Goal: Transaction & Acquisition: Purchase product/service

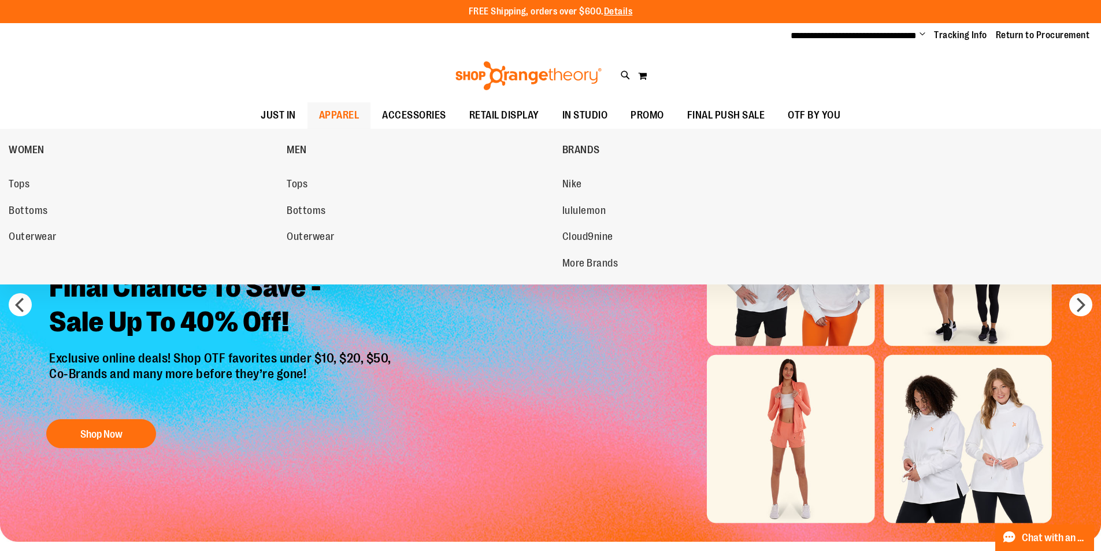
type input "**********"
click at [319, 112] on span "APPAREL" at bounding box center [339, 115] width 40 height 26
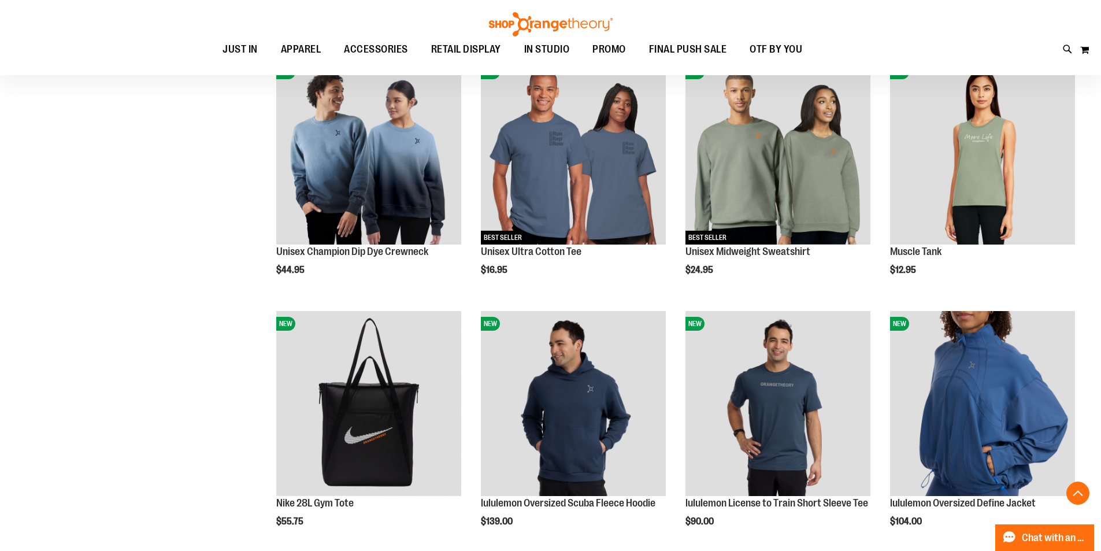
scroll to position [1039, 0]
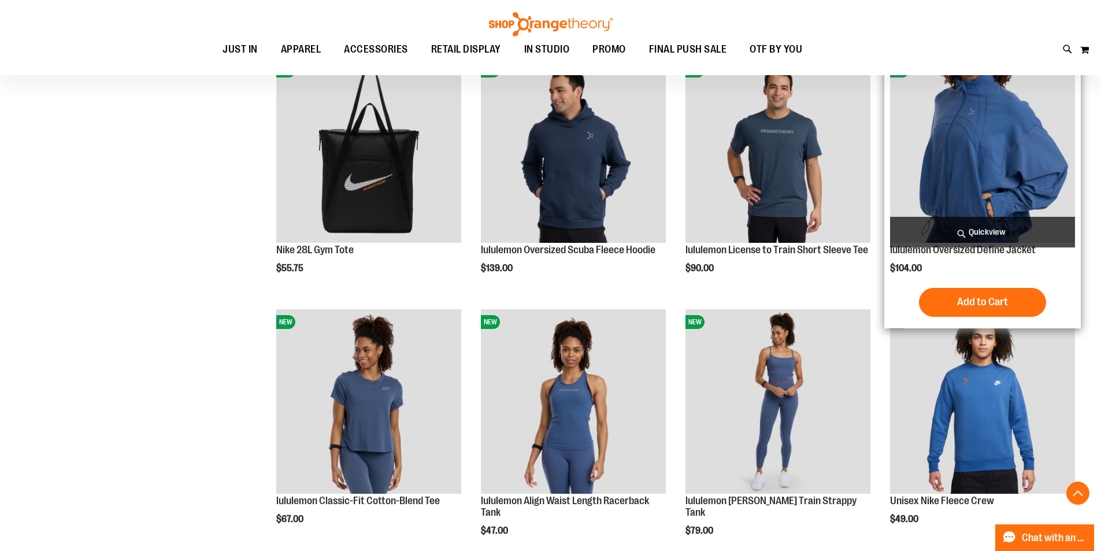
scroll to position [1270, 0]
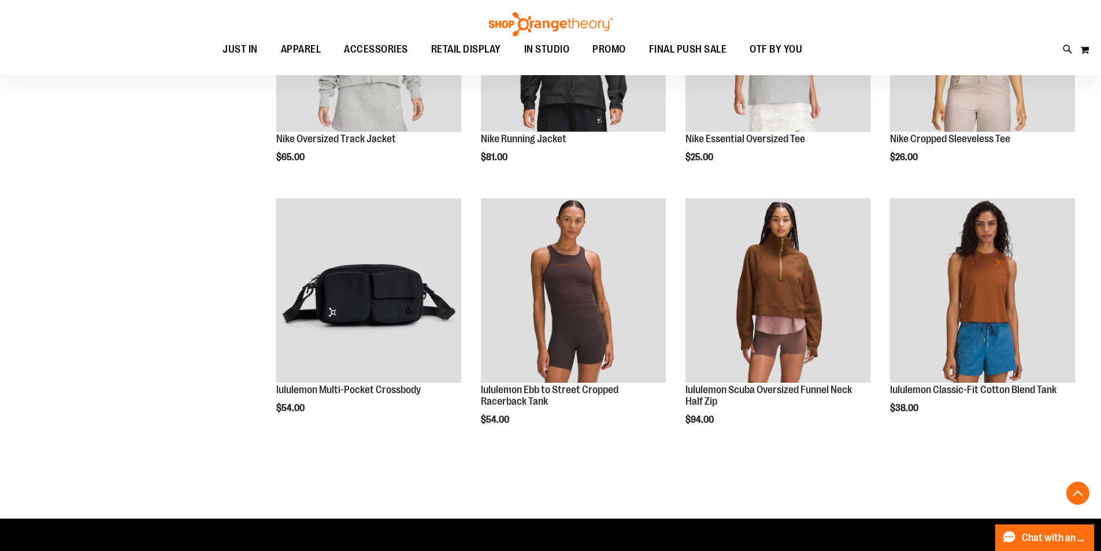
scroll to position [2079, 0]
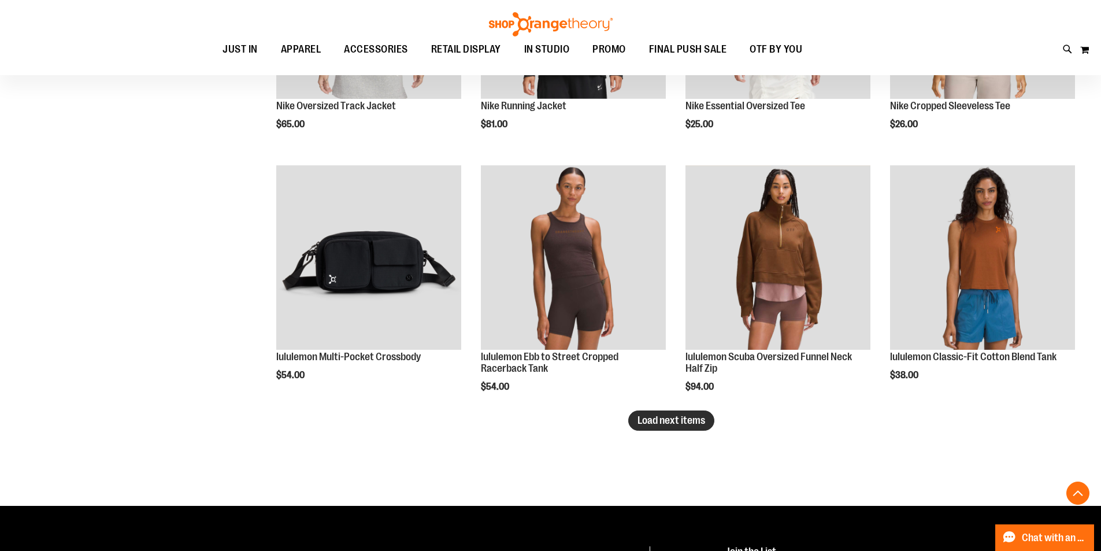
type input "**********"
click at [674, 421] on span "Load next items" at bounding box center [671, 420] width 68 height 12
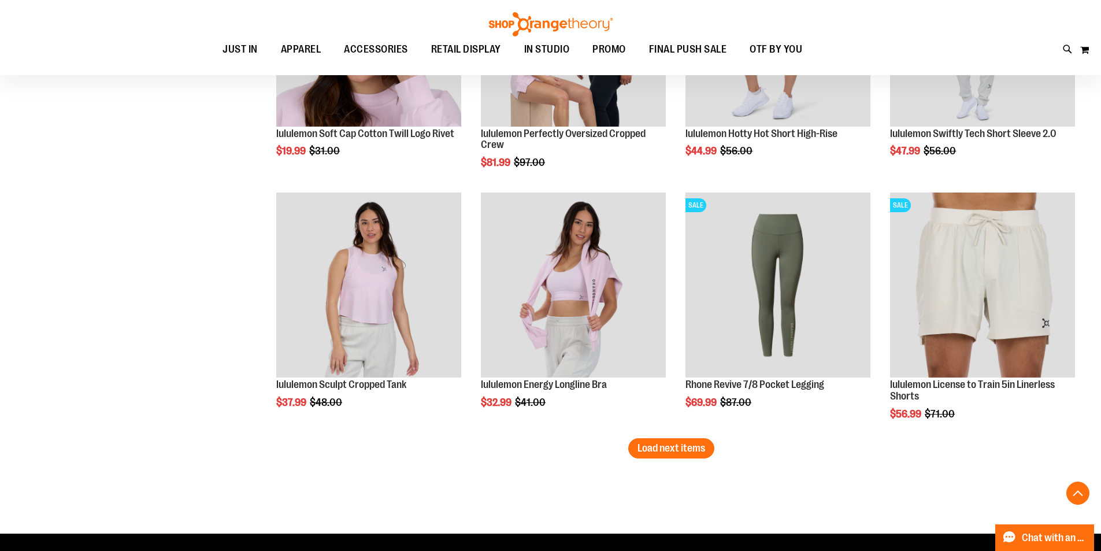
scroll to position [2888, 0]
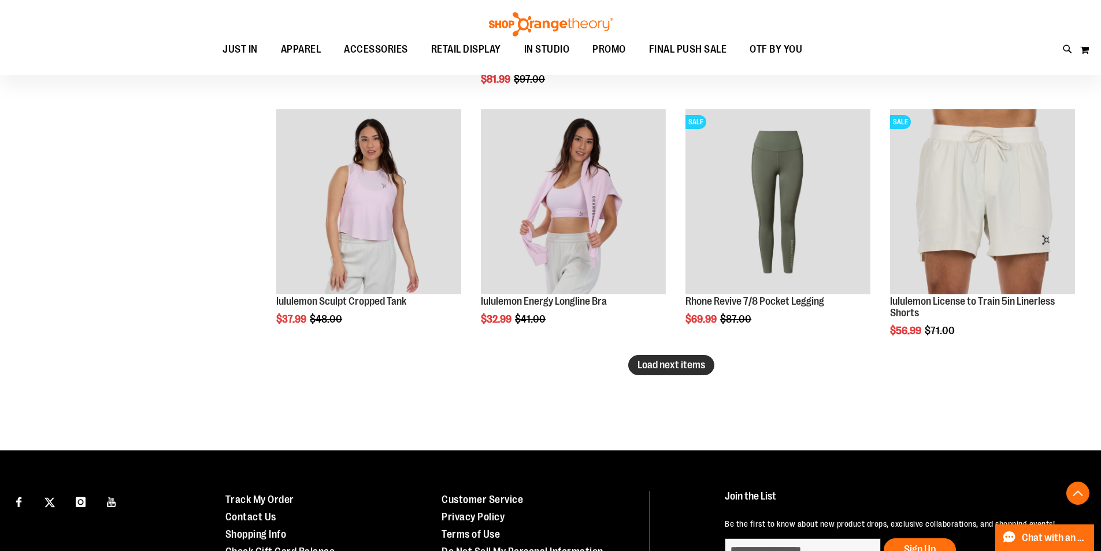
click at [662, 360] on span "Load next items" at bounding box center [671, 365] width 68 height 12
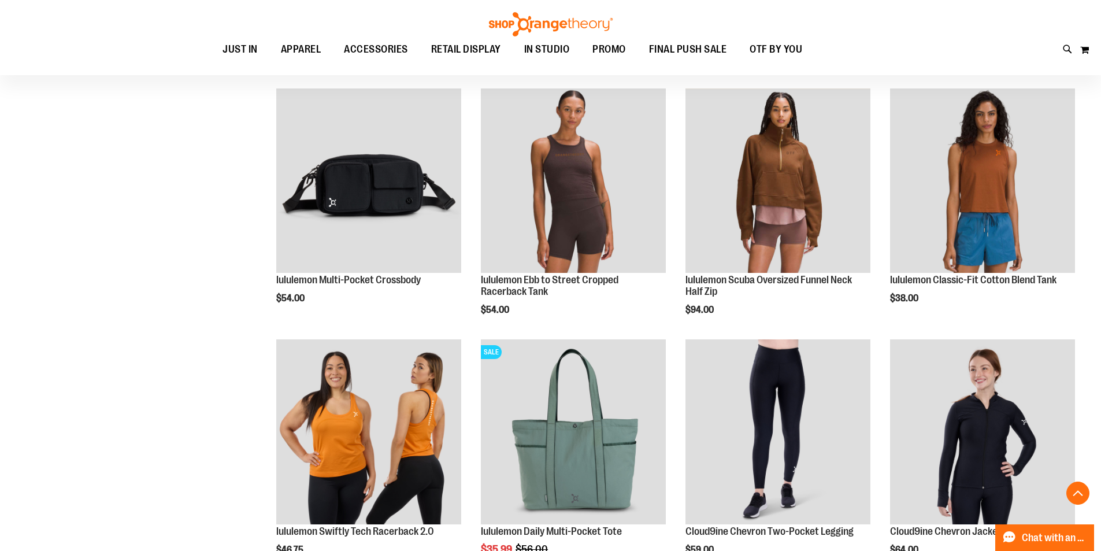
scroll to position [2022, 0]
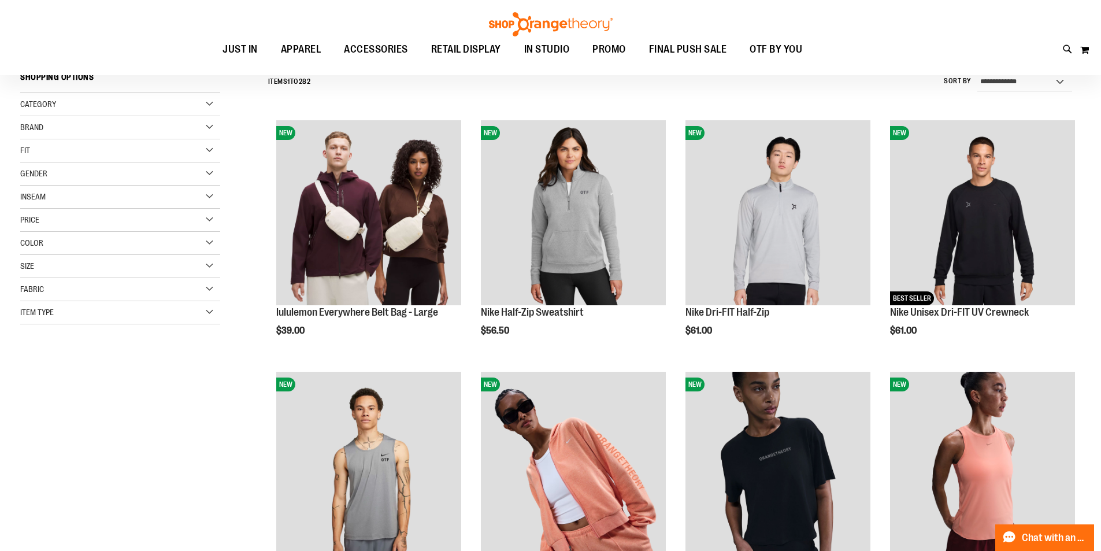
scroll to position [101, 0]
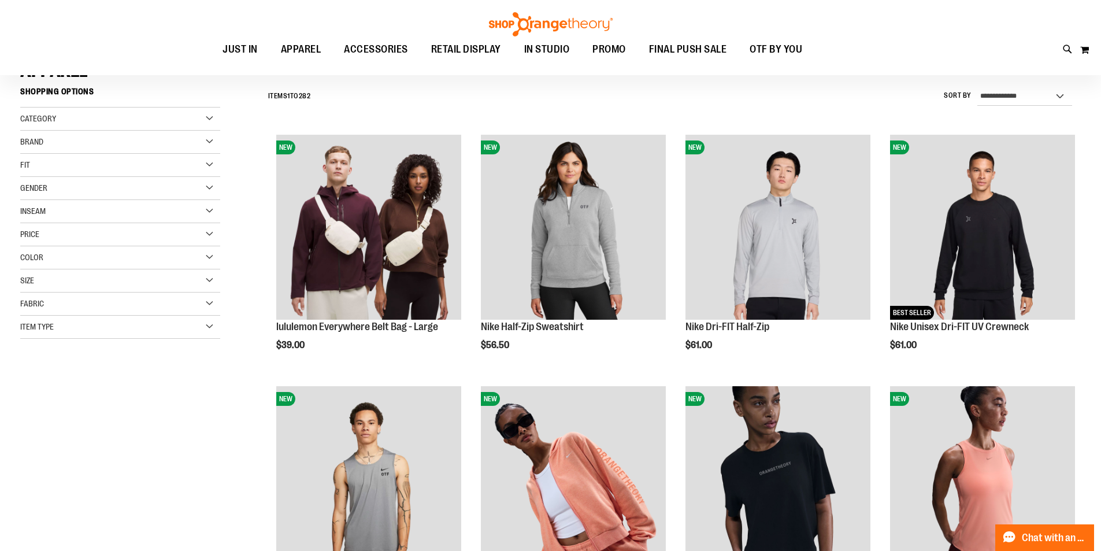
click at [68, 170] on div "Fit" at bounding box center [120, 165] width 200 height 23
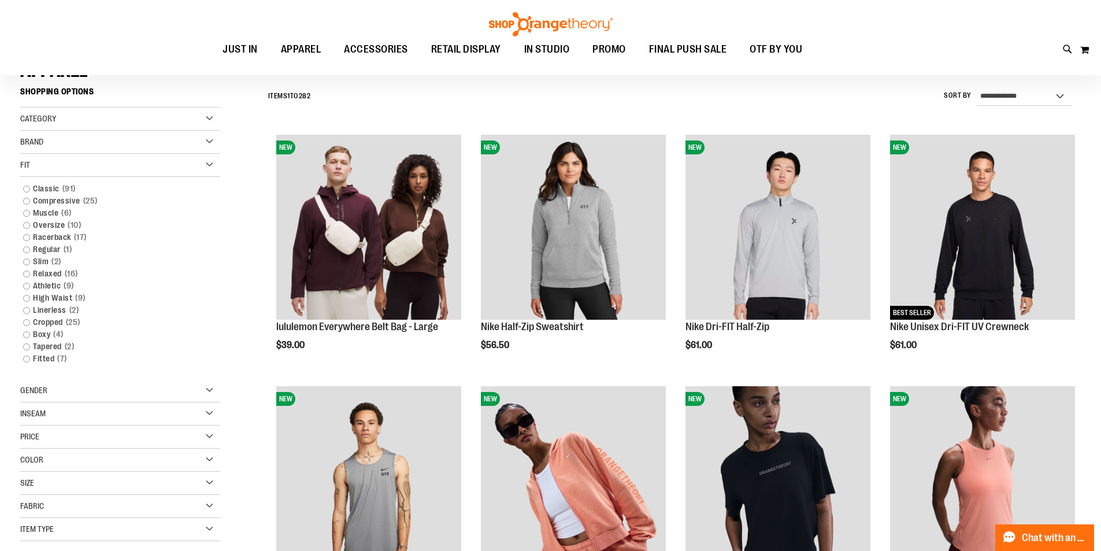
click at [54, 156] on div "Fit" at bounding box center [120, 165] width 200 height 23
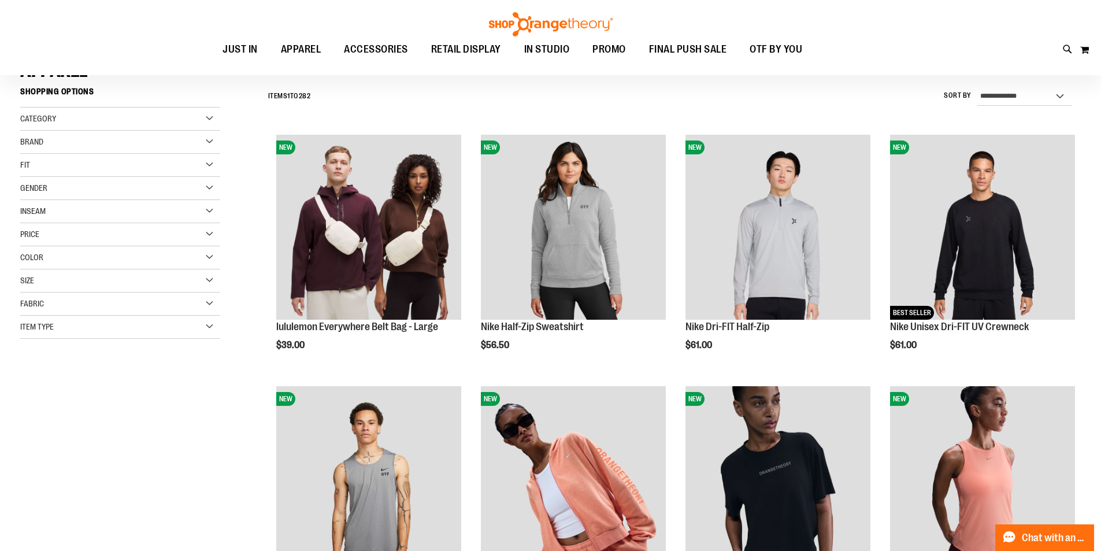
click at [53, 212] on div "Inseam" at bounding box center [120, 211] width 200 height 23
click at [50, 318] on div "Item Type" at bounding box center [120, 326] width 200 height 23
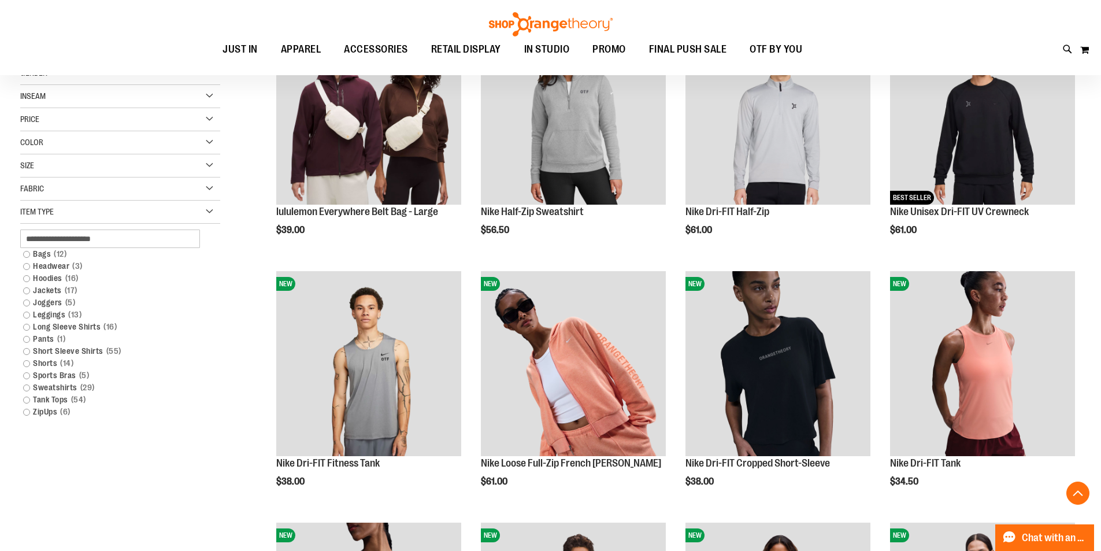
scroll to position [216, 0]
click at [28, 395] on link "Tank Tops 54 items" at bounding box center [113, 399] width 192 height 12
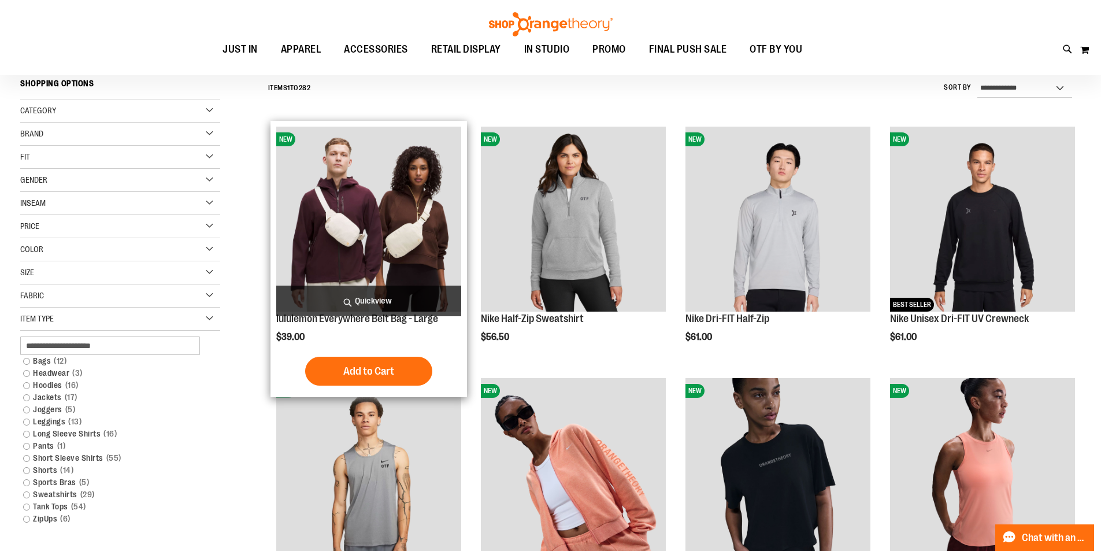
scroll to position [107, 0]
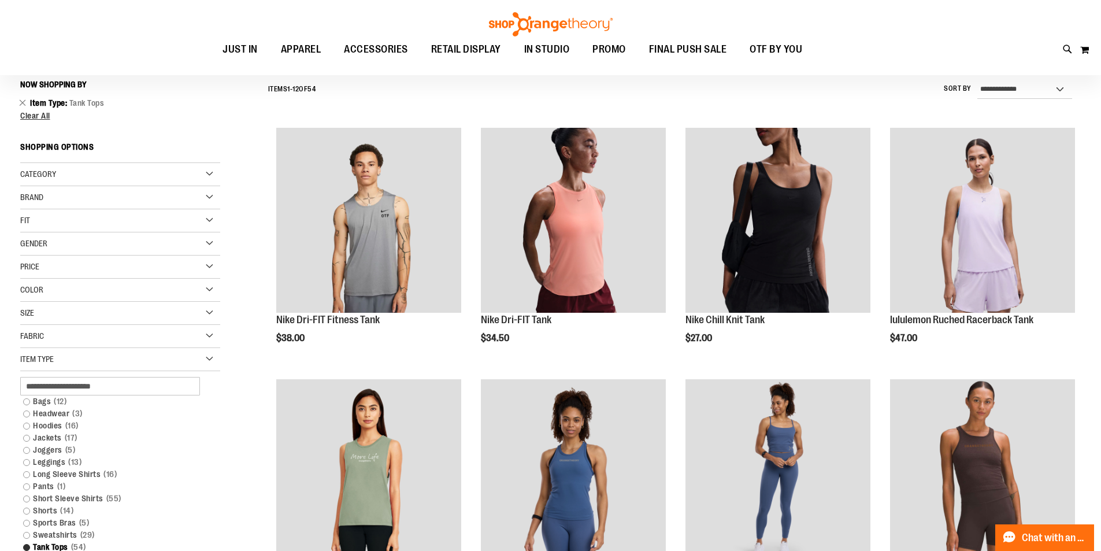
click at [46, 506] on link "Shorts 14 items" at bounding box center [113, 510] width 192 height 12
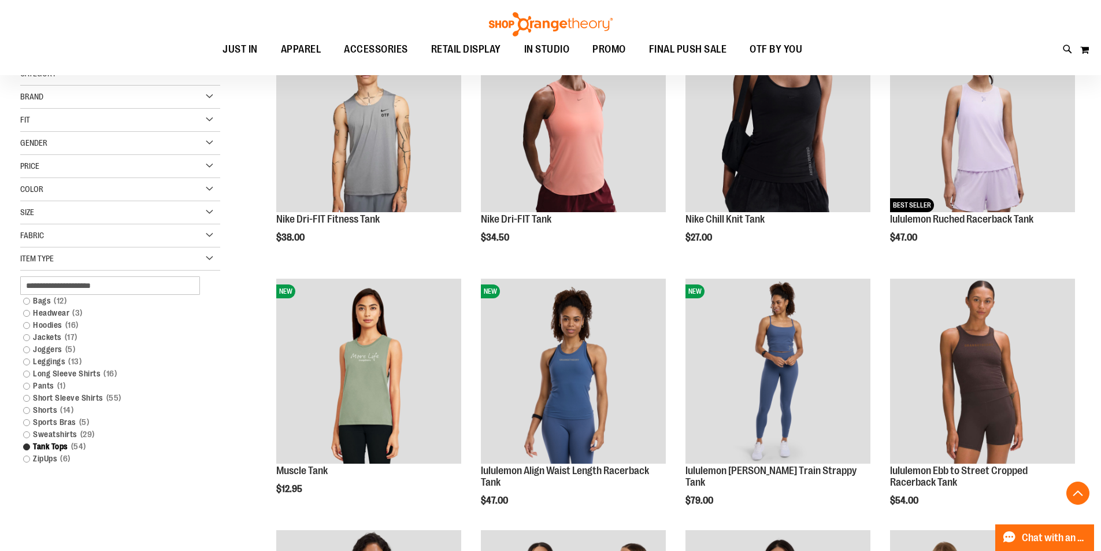
scroll to position [281, 0]
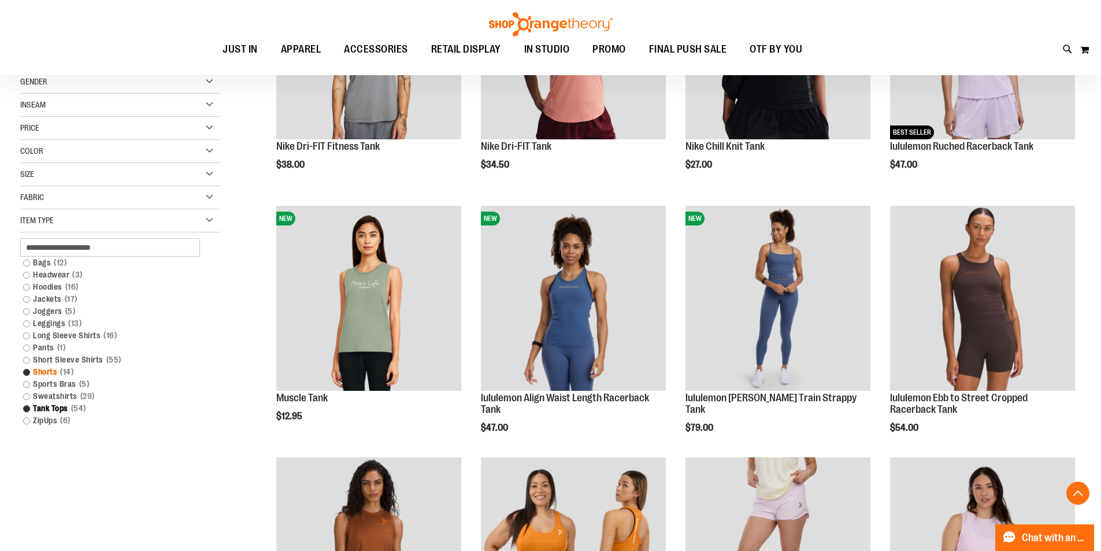
click at [23, 371] on link "Shorts 14 items" at bounding box center [113, 372] width 192 height 12
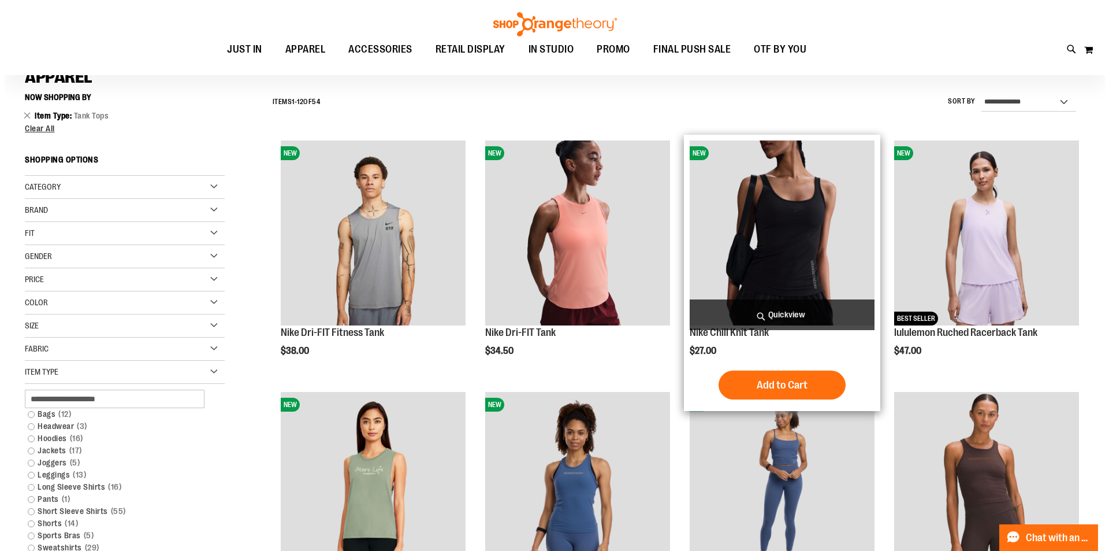
scroll to position [115, 0]
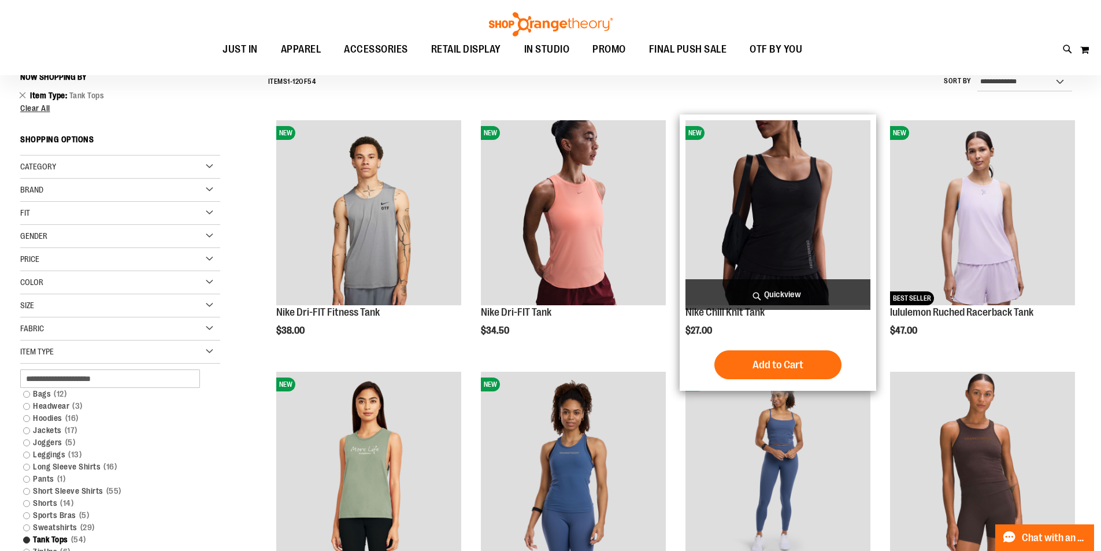
click at [831, 289] on span "Quickview" at bounding box center [777, 294] width 185 height 31
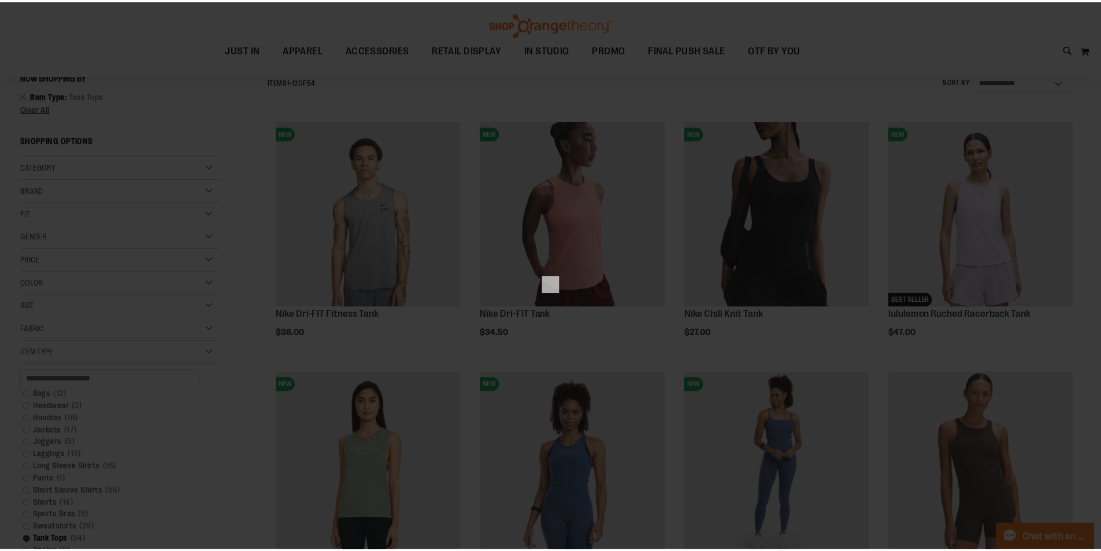
scroll to position [0, 0]
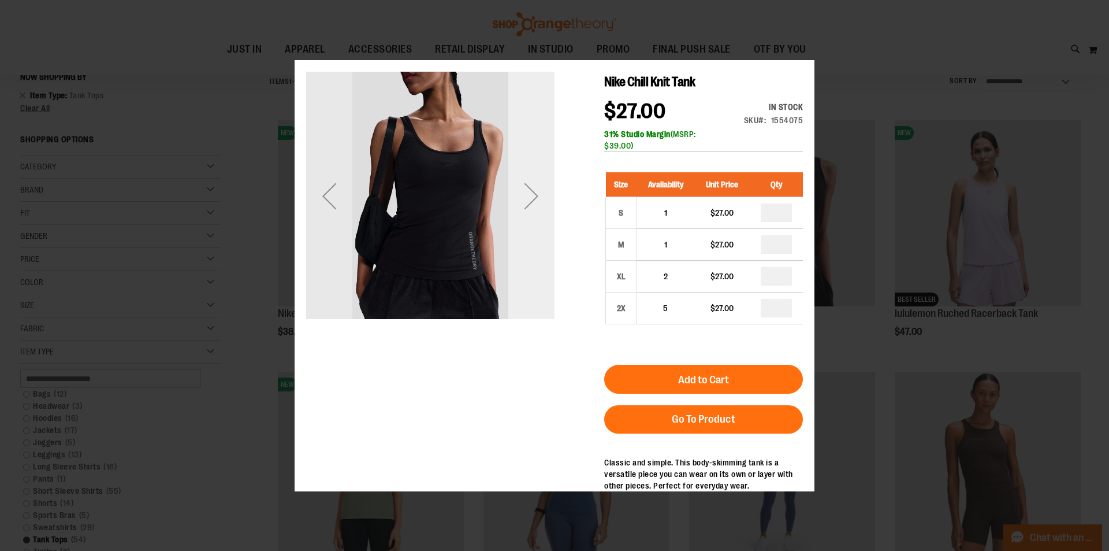
click at [520, 244] on div "Next" at bounding box center [531, 195] width 46 height 248
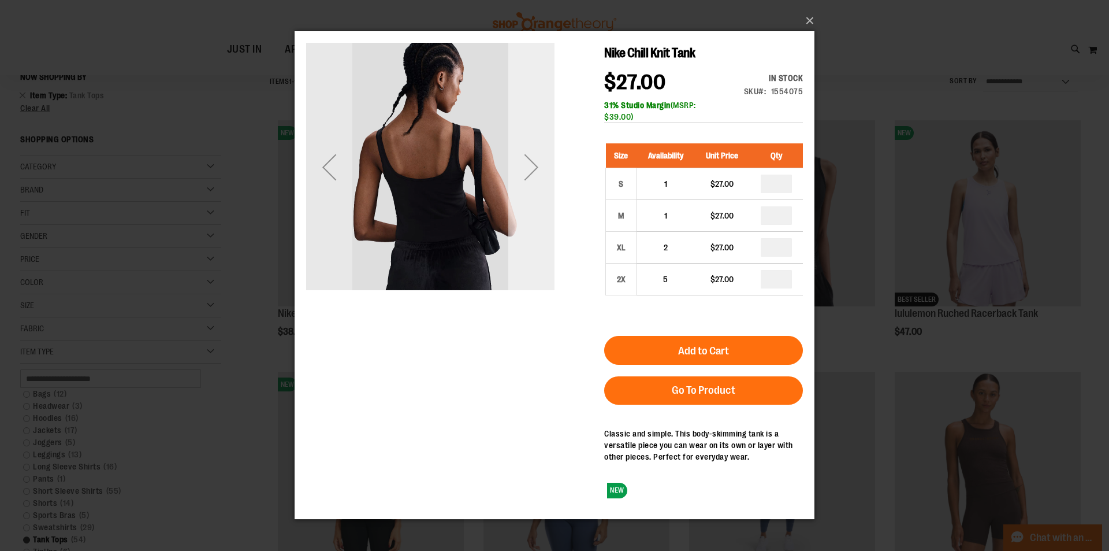
click at [532, 179] on div "Next" at bounding box center [531, 167] width 46 height 46
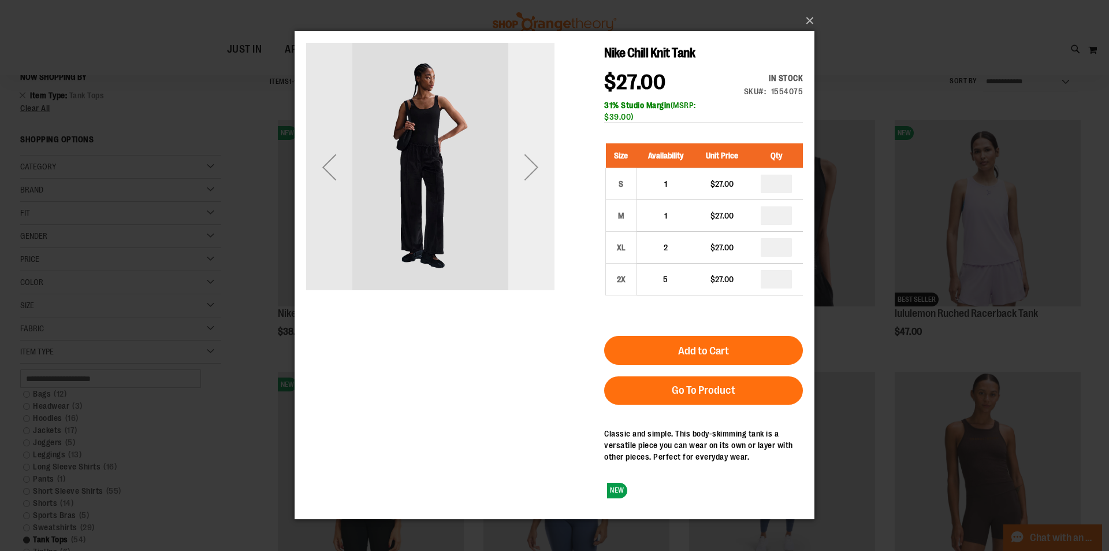
click at [526, 162] on div "Next" at bounding box center [531, 167] width 46 height 46
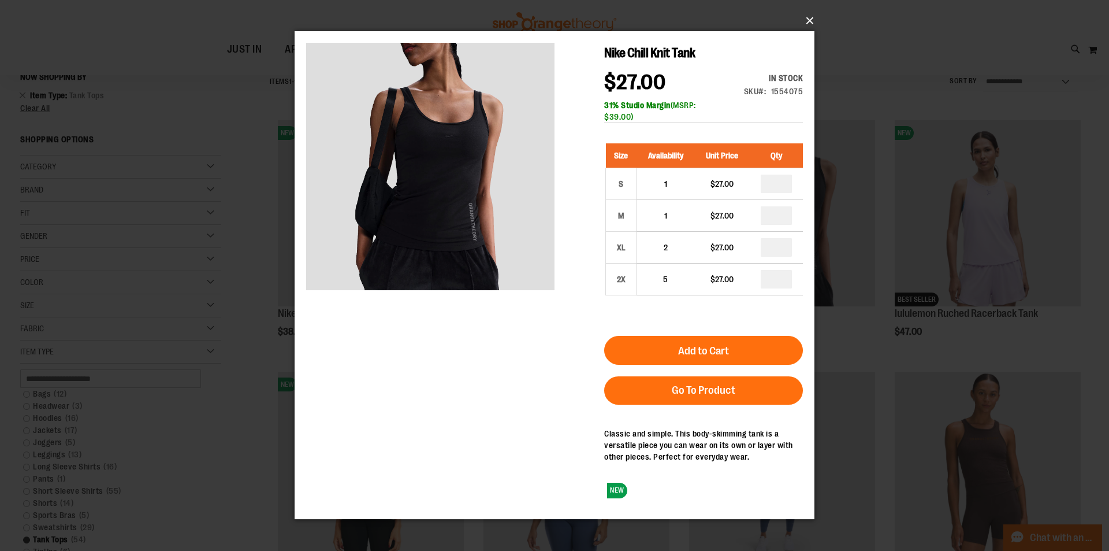
click at [809, 22] on button "×" at bounding box center [558, 20] width 520 height 25
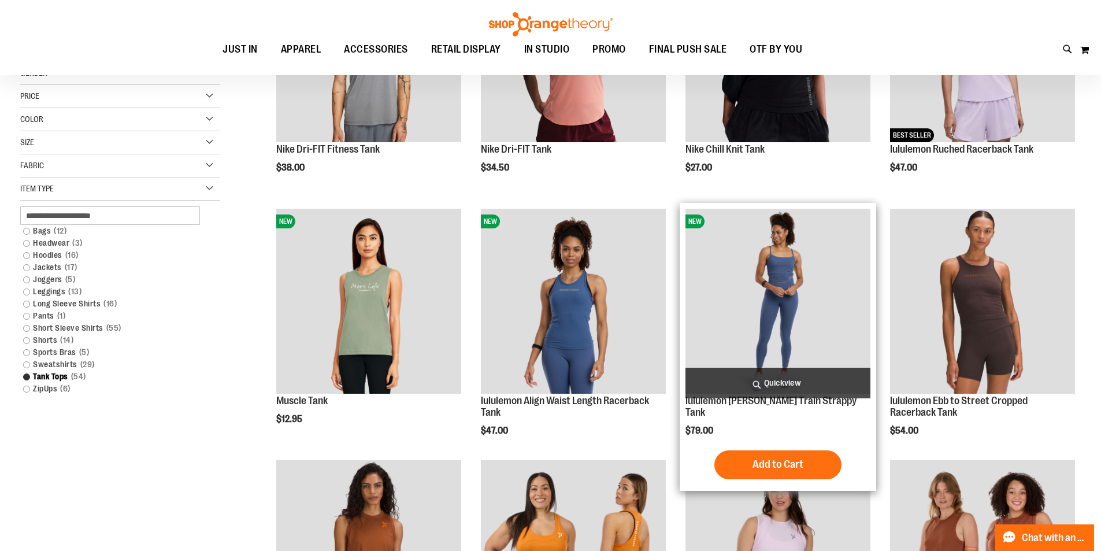
scroll to position [288, 0]
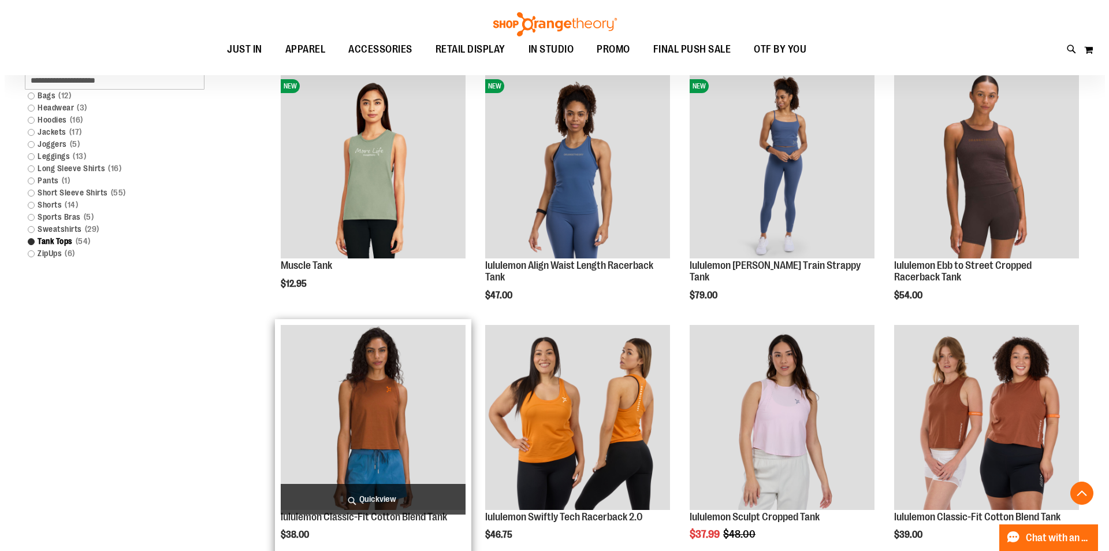
scroll to position [288, 0]
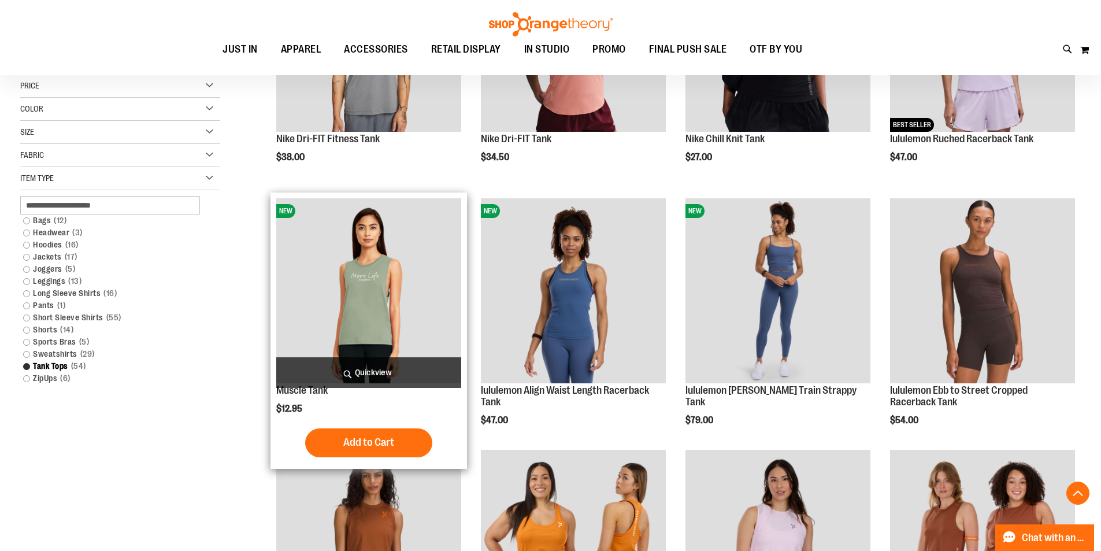
click at [385, 371] on span "Quickview" at bounding box center [368, 372] width 185 height 31
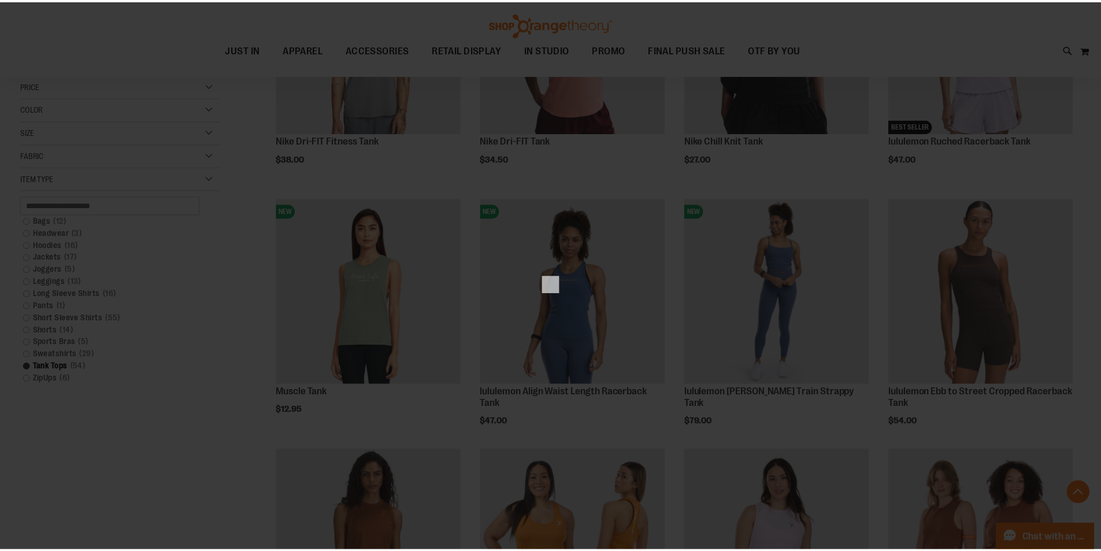
scroll to position [0, 0]
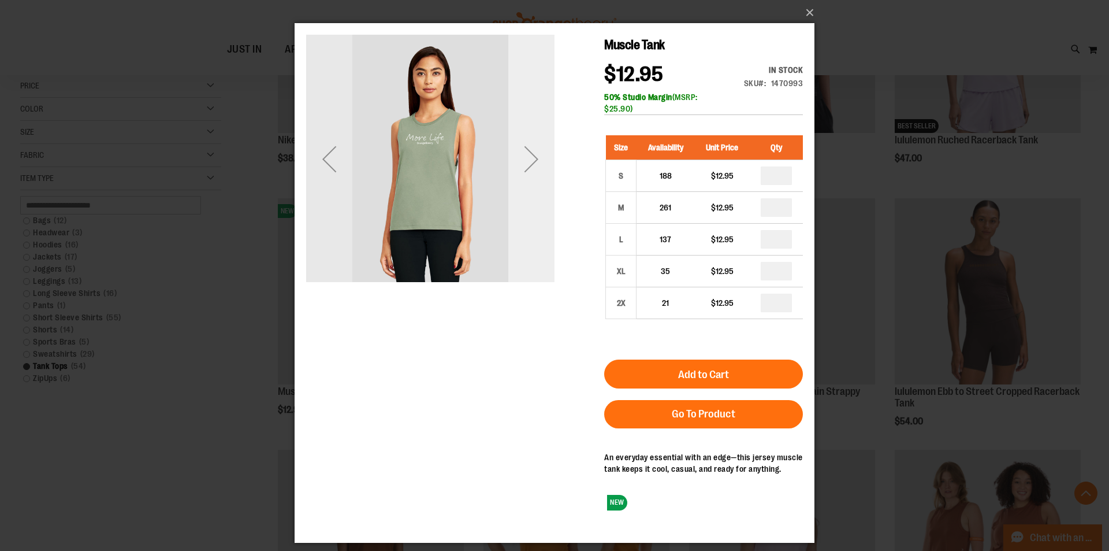
click at [529, 155] on div "Next" at bounding box center [531, 159] width 46 height 46
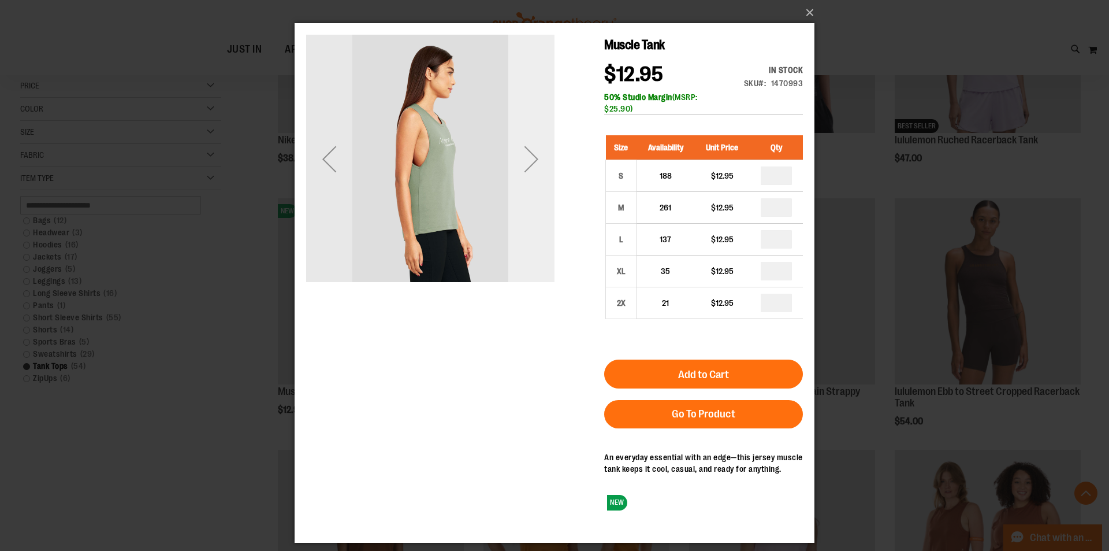
click at [529, 155] on div "Next" at bounding box center [531, 159] width 46 height 46
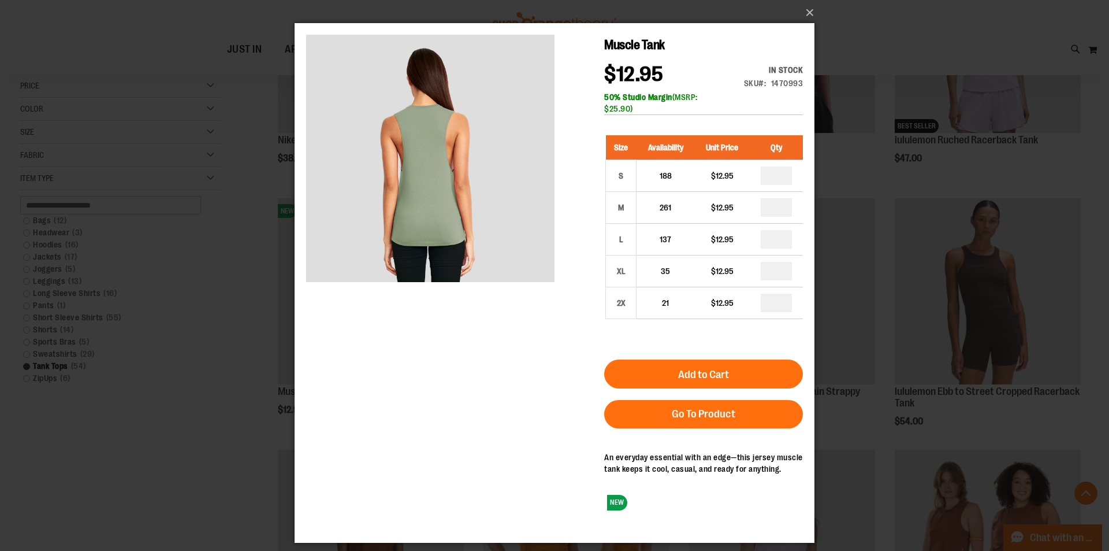
click at [304, 162] on main "Muscle Tank $12.95 In stock Only %1 left SKU 1470993 50% Studio Margin (MSRP: $…" at bounding box center [555, 276] width 520 height 507
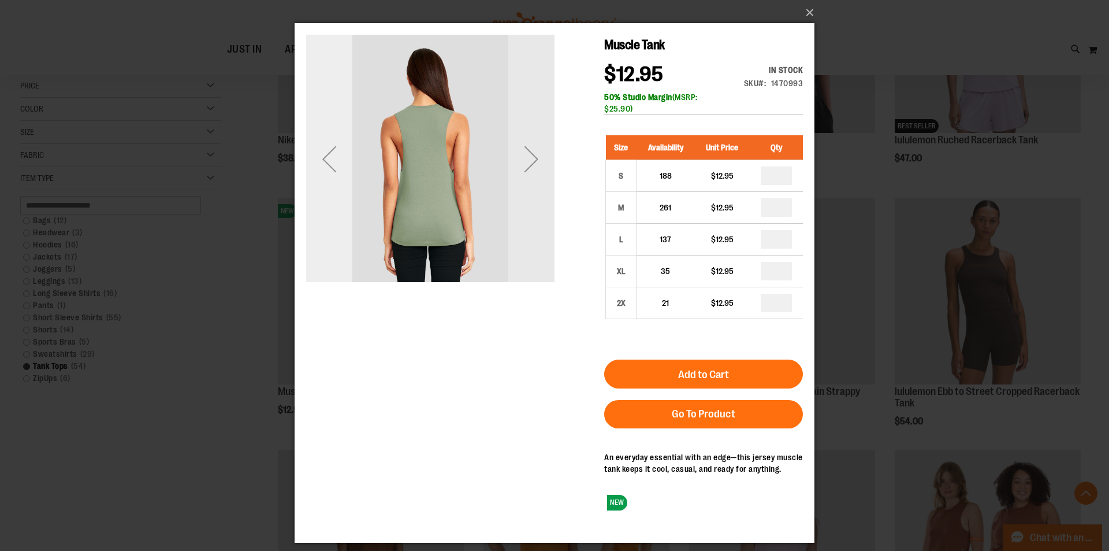
click at [316, 153] on div "Previous" at bounding box center [329, 159] width 46 height 46
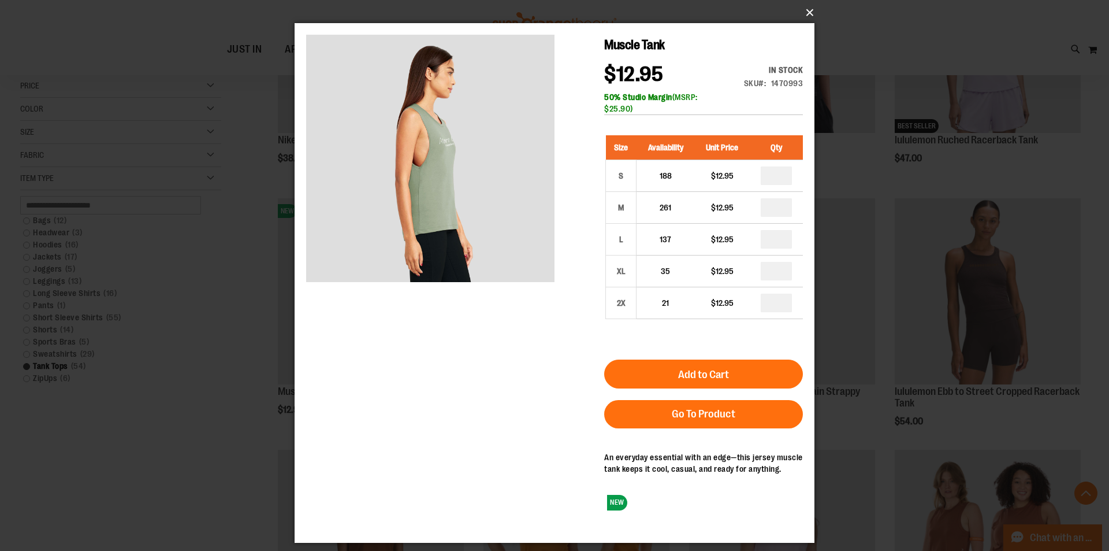
click at [815, 14] on button "×" at bounding box center [558, 12] width 520 height 25
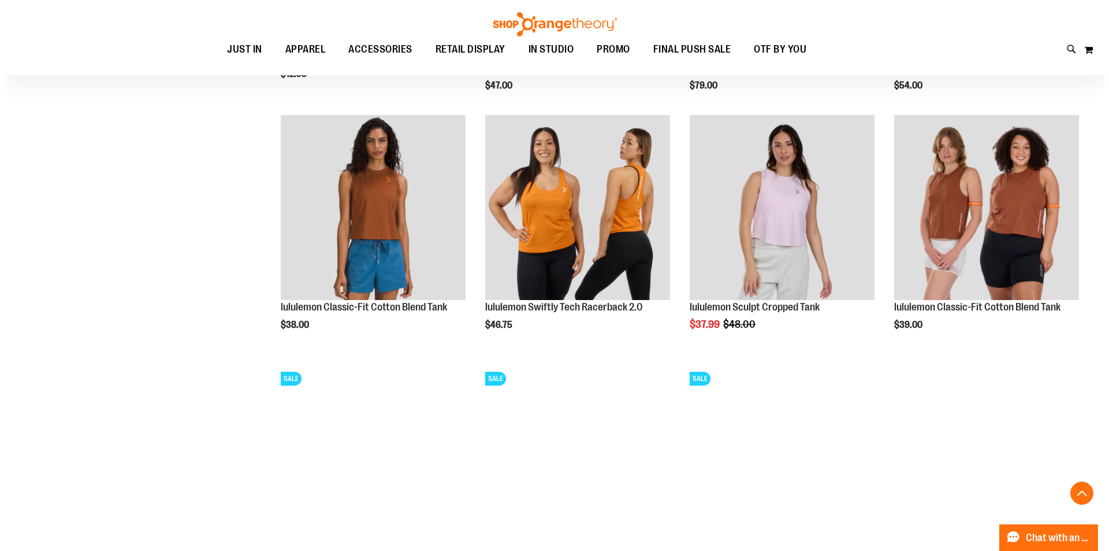
scroll to position [635, 0]
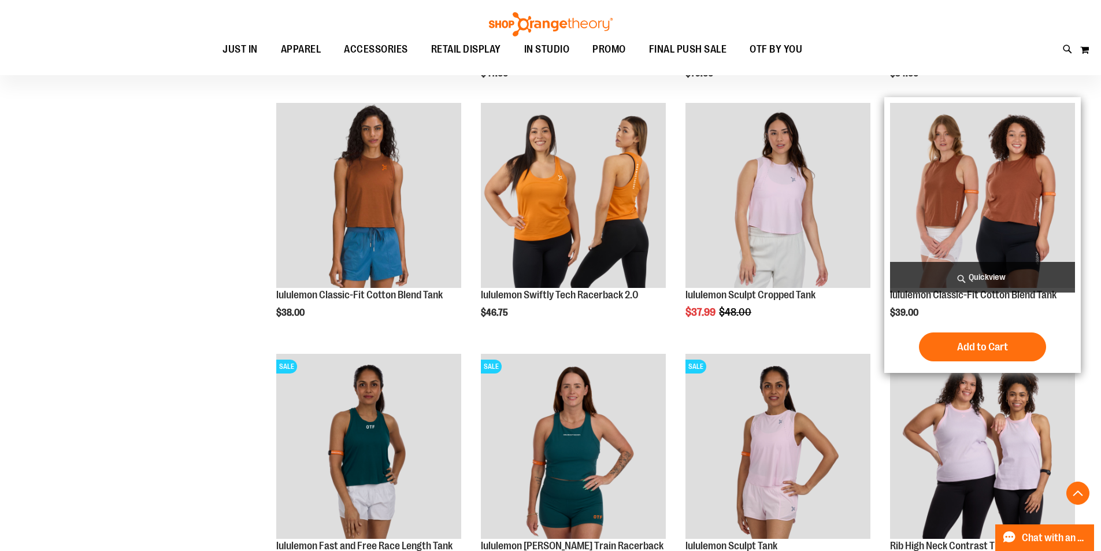
click at [1007, 274] on span "Quickview" at bounding box center [982, 277] width 185 height 31
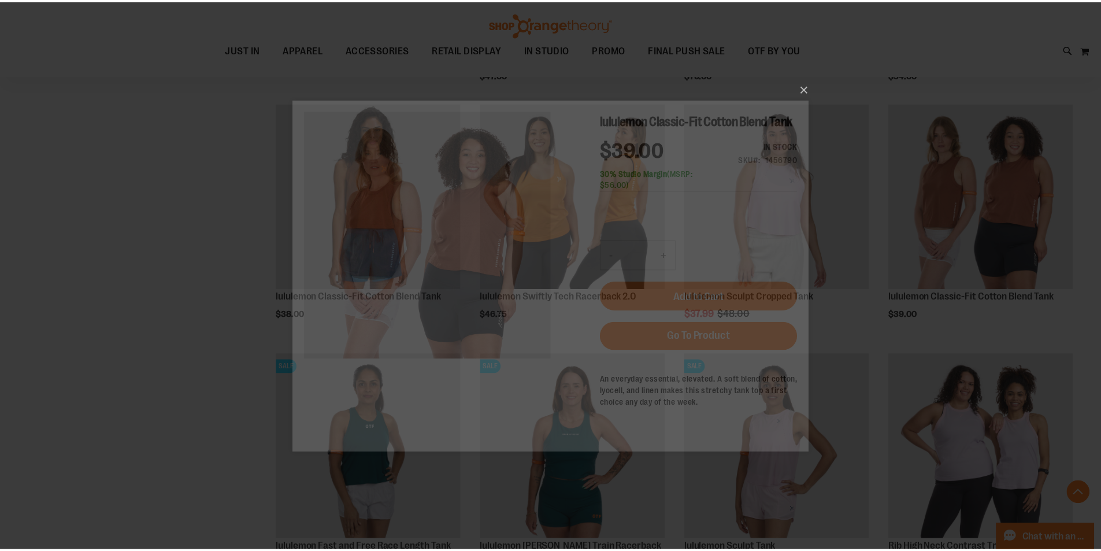
scroll to position [0, 0]
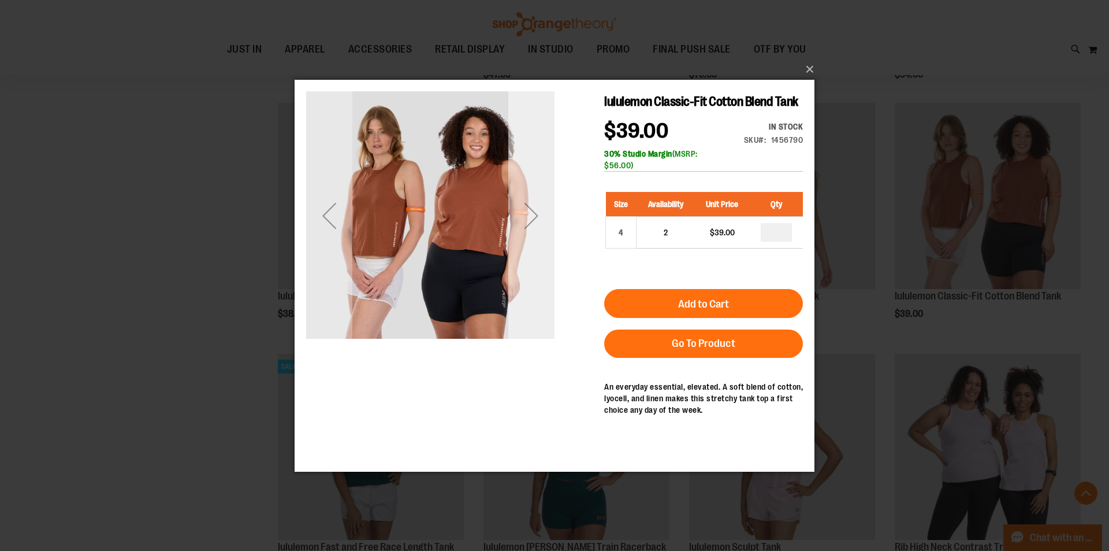
click at [532, 216] on div "Next" at bounding box center [531, 215] width 46 height 46
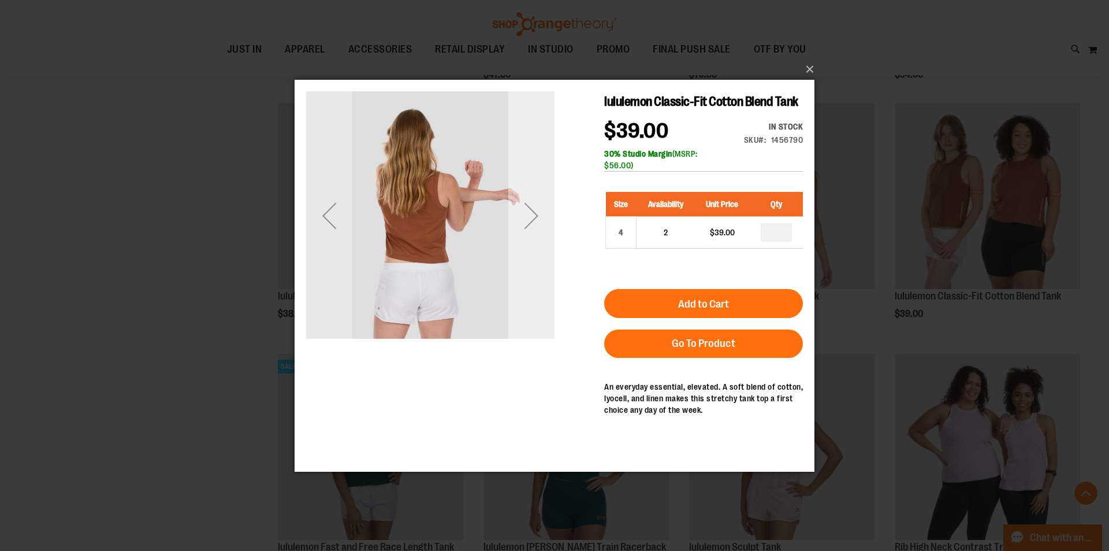
click at [532, 216] on div "Next" at bounding box center [531, 215] width 46 height 46
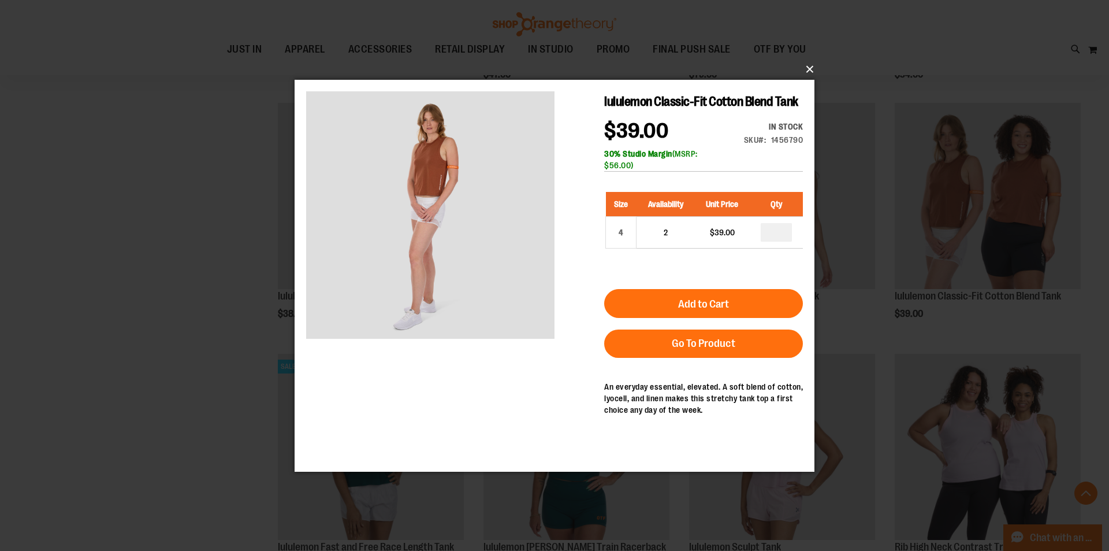
click at [806, 67] on button "×" at bounding box center [558, 69] width 520 height 25
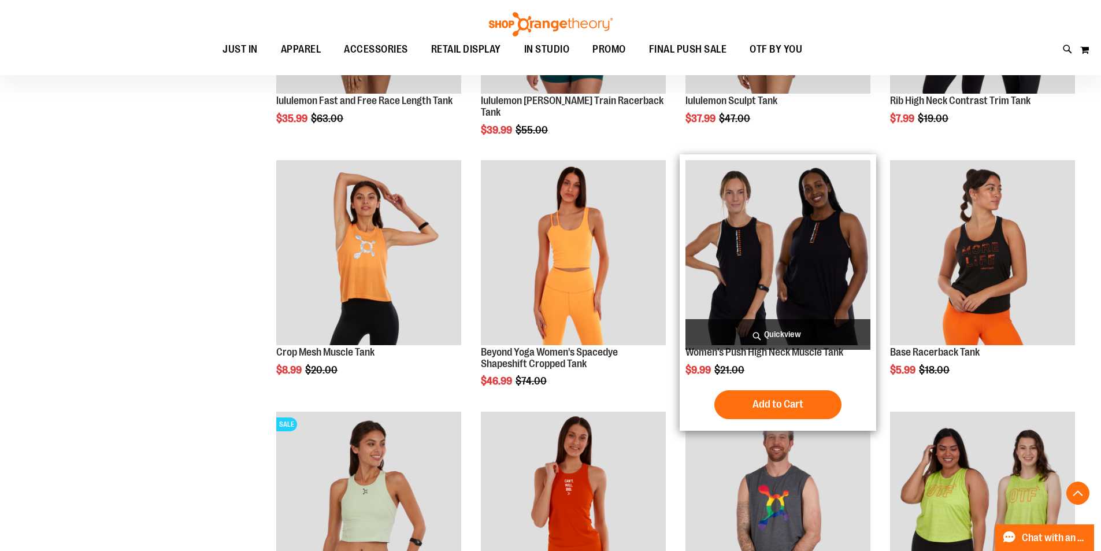
scroll to position [1097, 0]
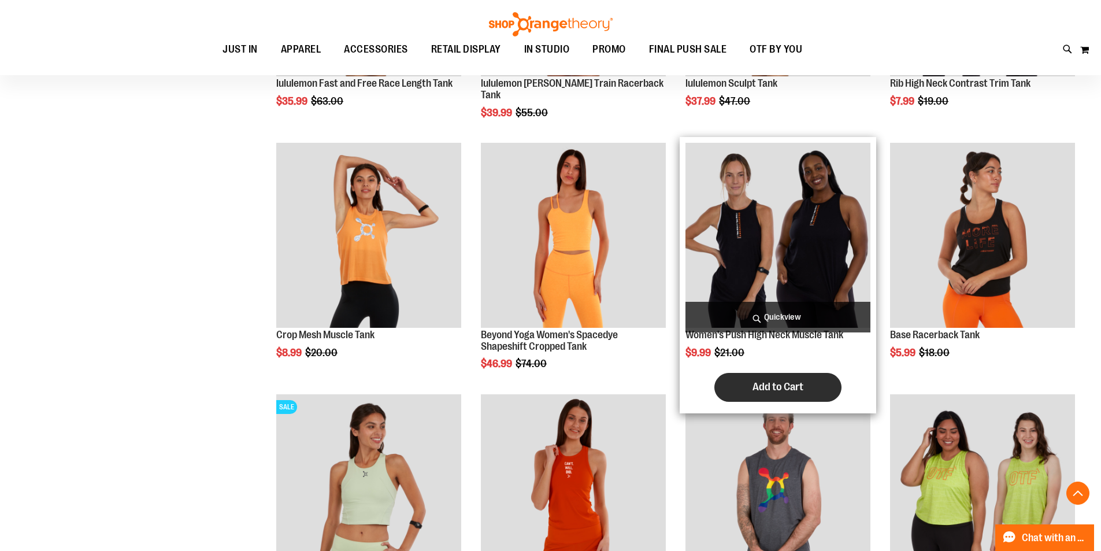
click at [764, 385] on span "Add to Cart" at bounding box center [777, 386] width 51 height 13
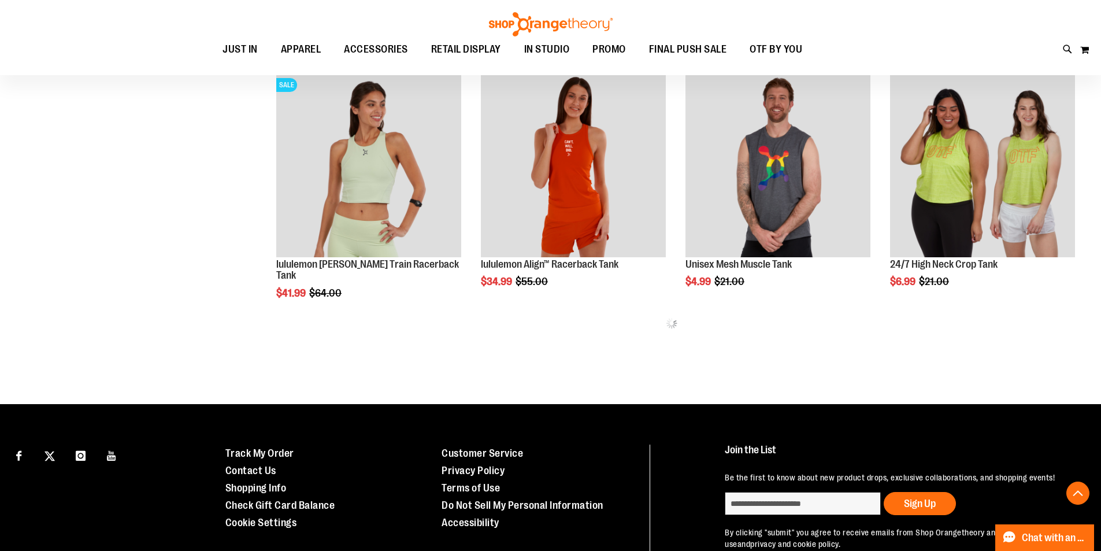
scroll to position [601, 0]
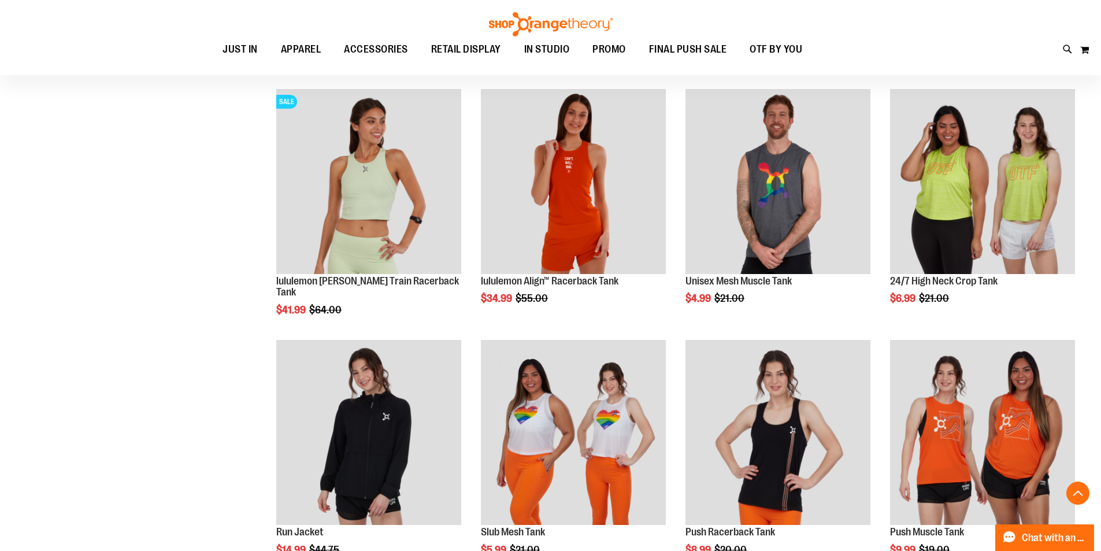
scroll to position [659, 0]
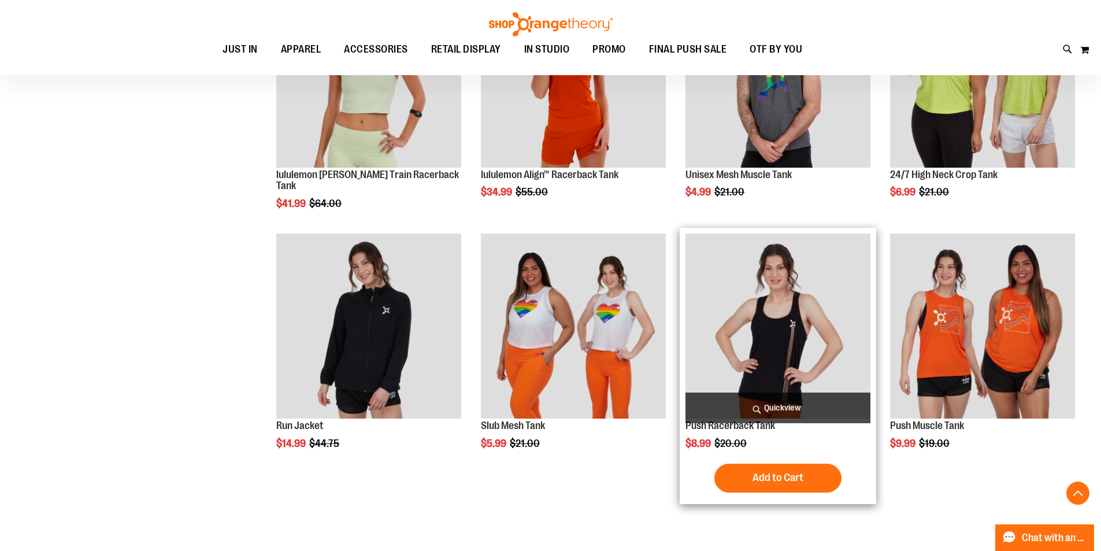
scroll to position [890, 0]
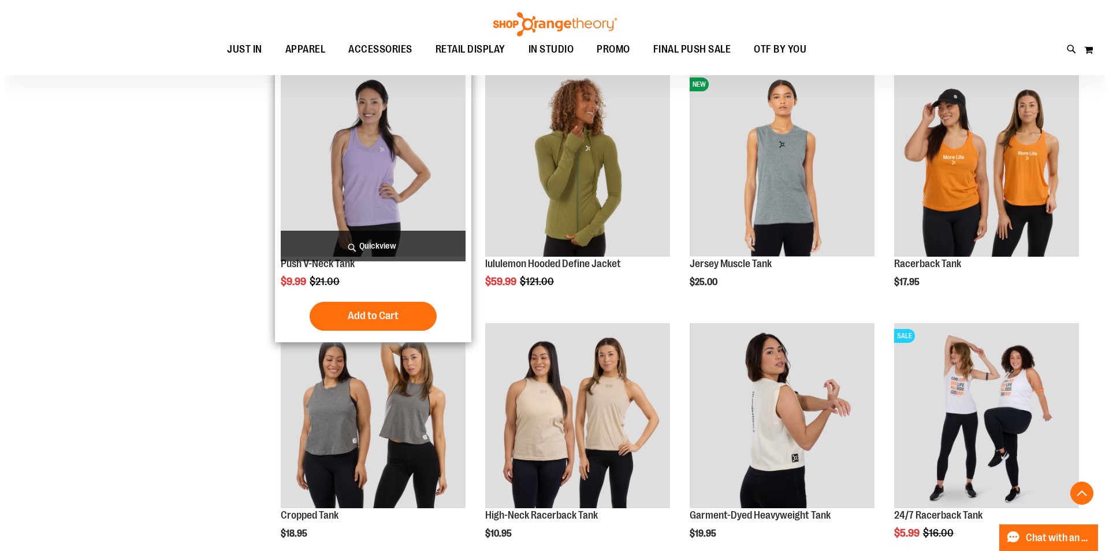
scroll to position [1872, 0]
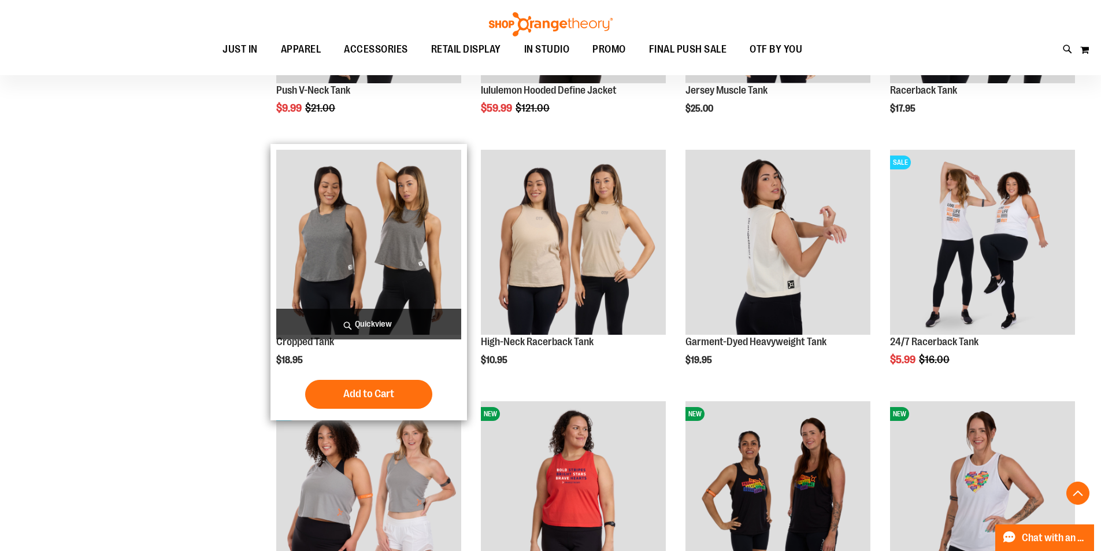
type input "**********"
click at [402, 322] on span "Quickview" at bounding box center [368, 324] width 185 height 31
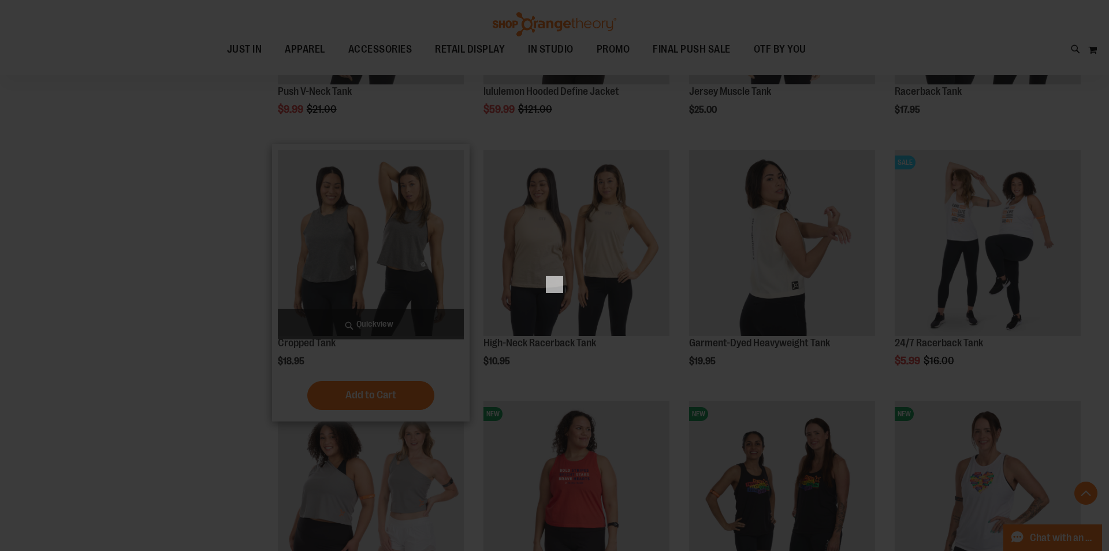
scroll to position [0, 0]
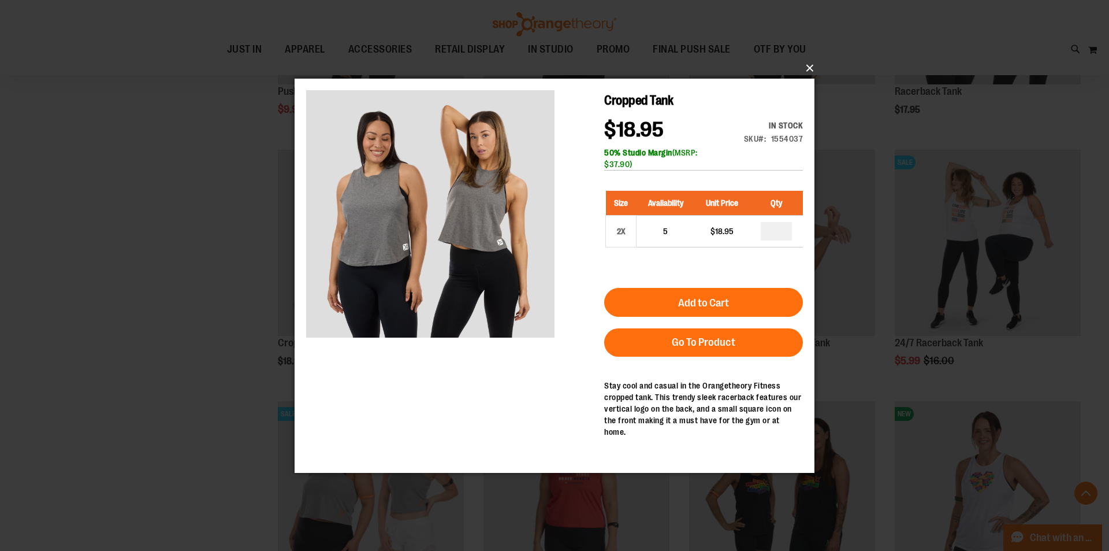
click at [803, 69] on button "×" at bounding box center [558, 67] width 520 height 25
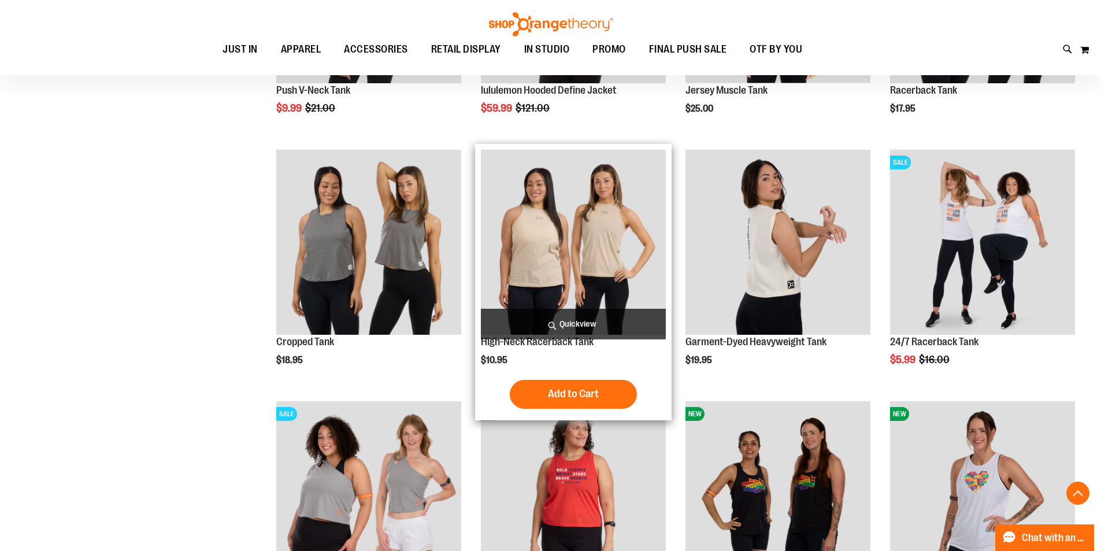
click at [547, 324] on span "Quickview" at bounding box center [573, 324] width 185 height 31
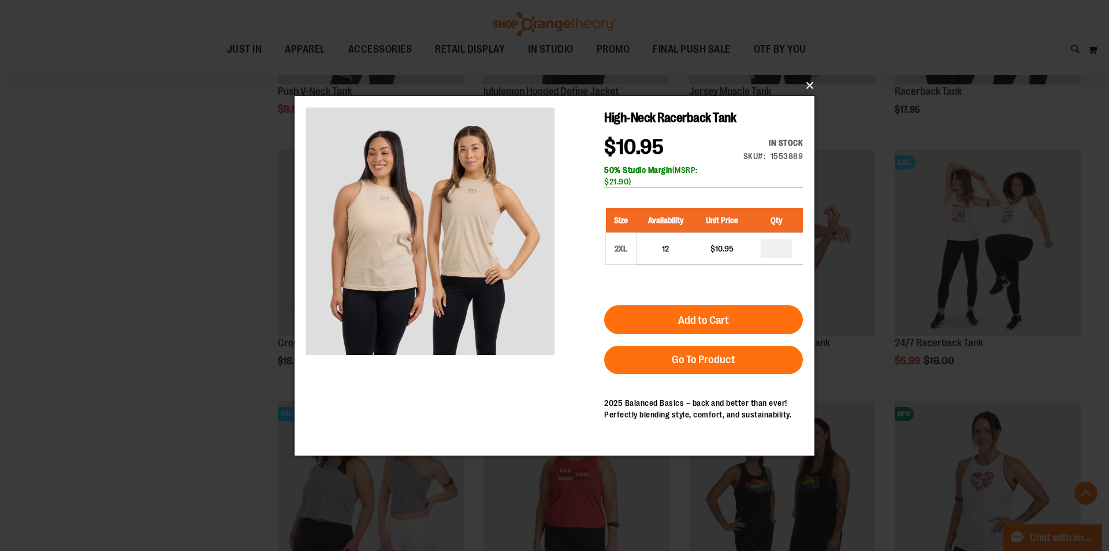
click at [816, 86] on button "×" at bounding box center [558, 85] width 520 height 25
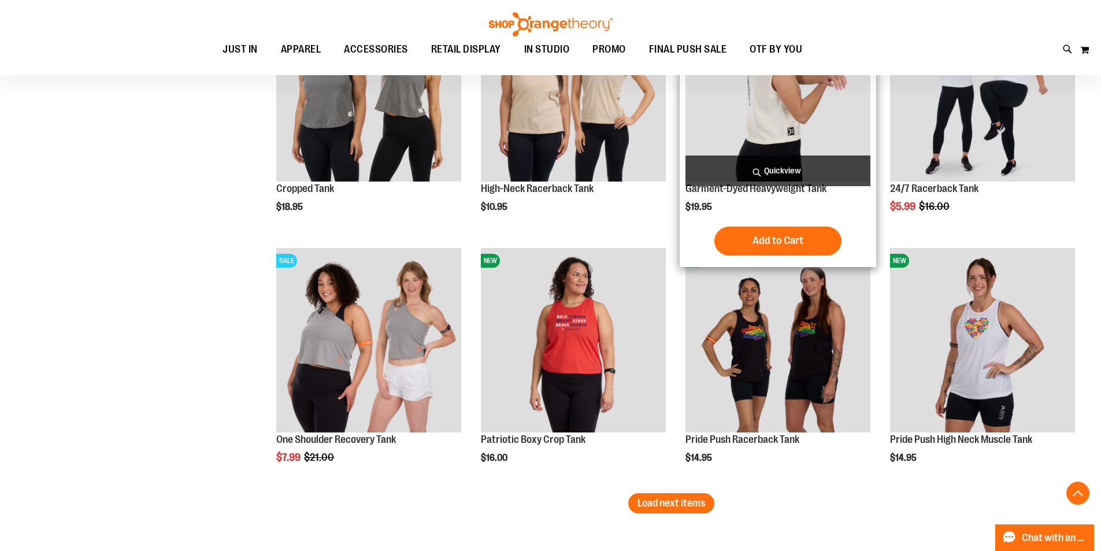
scroll to position [2046, 0]
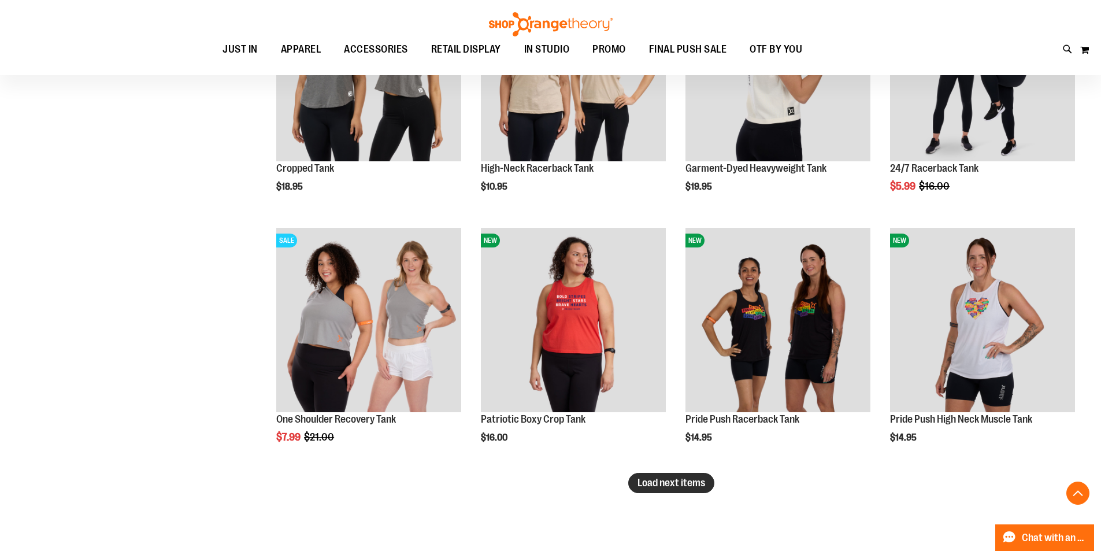
click at [673, 482] on span "Load next items" at bounding box center [671, 483] width 68 height 12
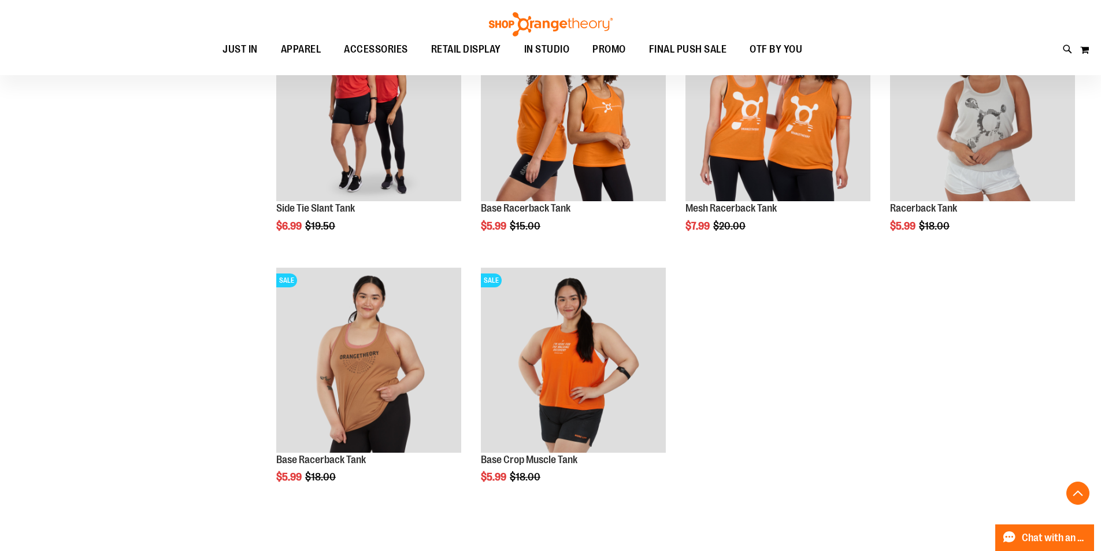
scroll to position [2624, 0]
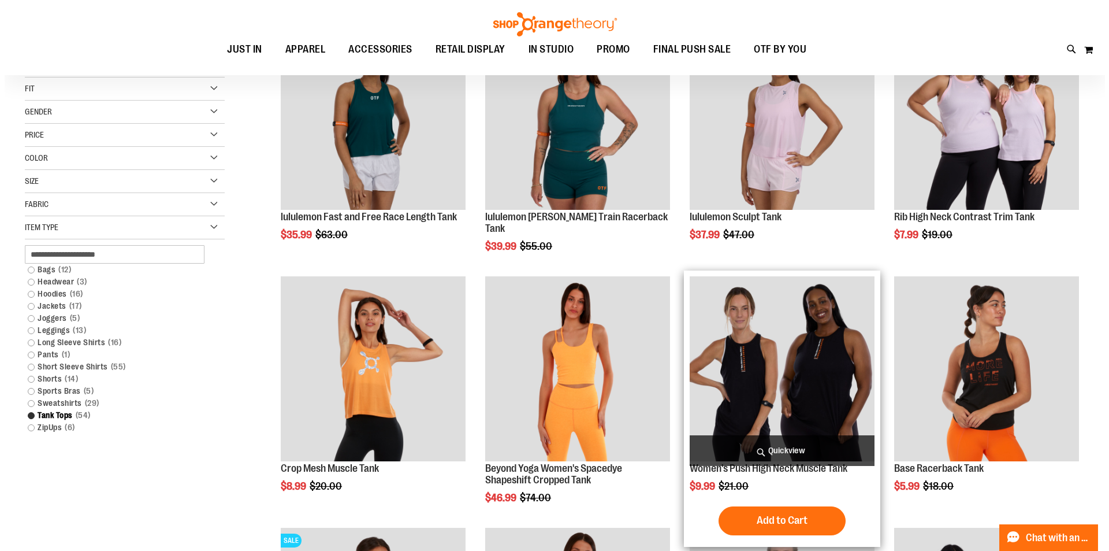
scroll to position [57, 0]
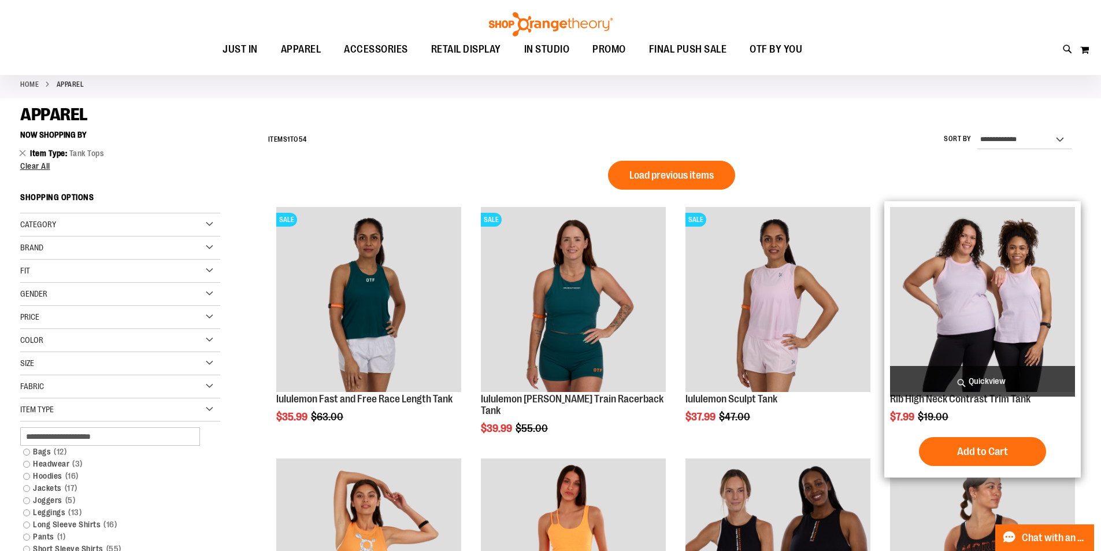
click at [975, 377] on span "Quickview" at bounding box center [982, 381] width 185 height 31
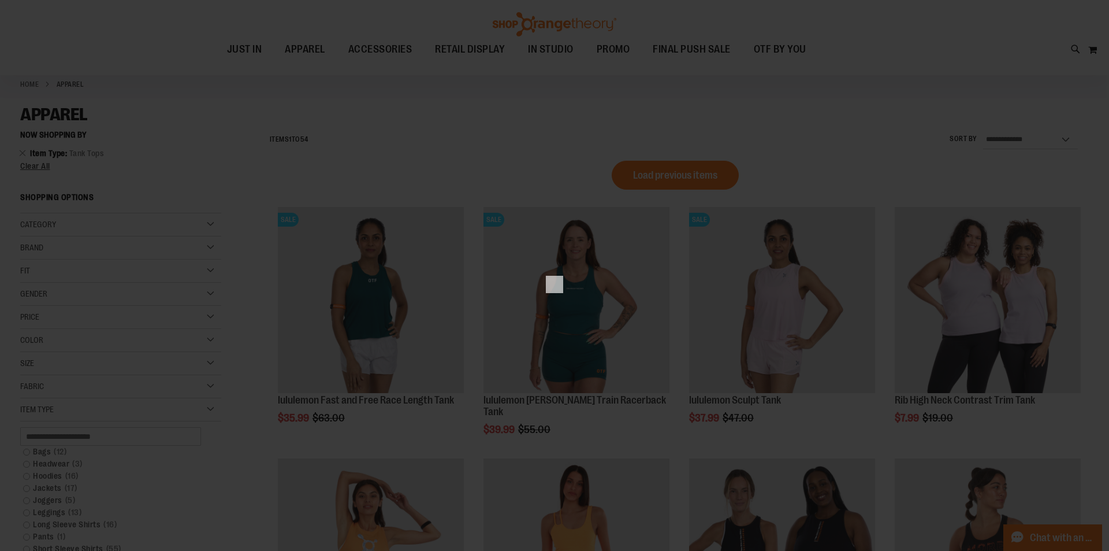
scroll to position [0, 0]
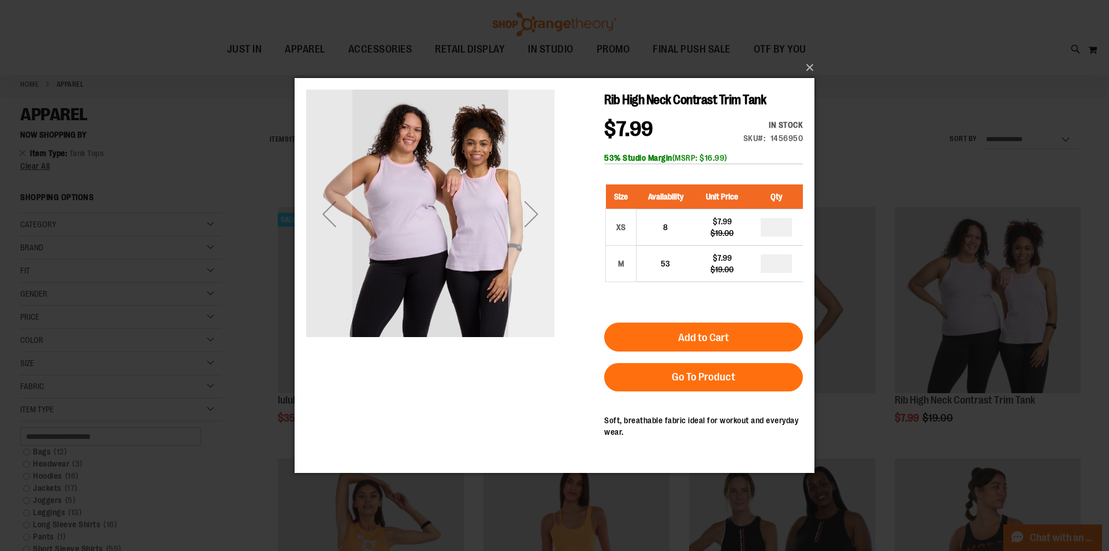
click at [517, 209] on div "Next" at bounding box center [531, 214] width 46 height 46
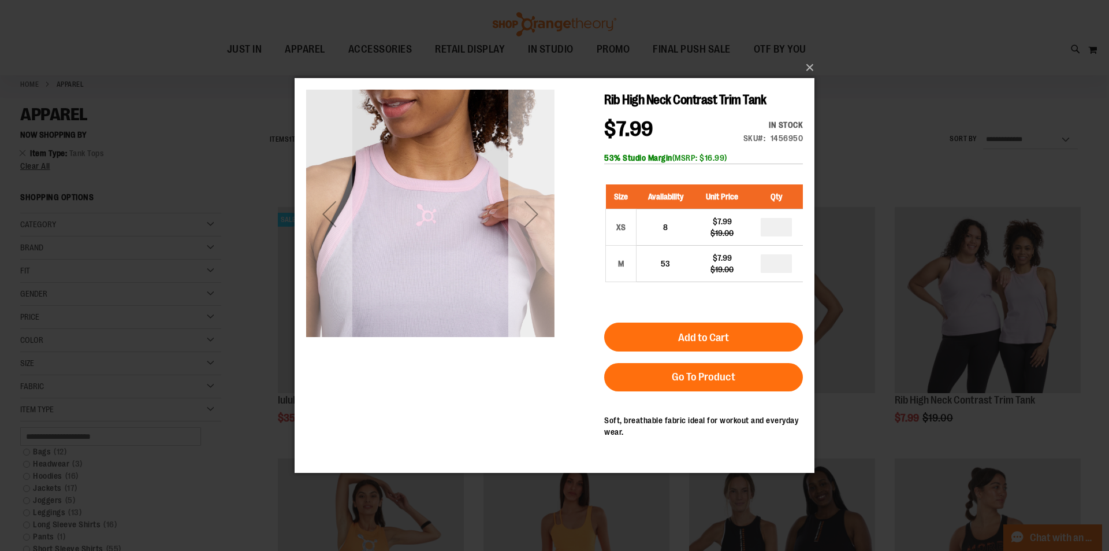
click at [535, 203] on div "Next" at bounding box center [531, 214] width 46 height 46
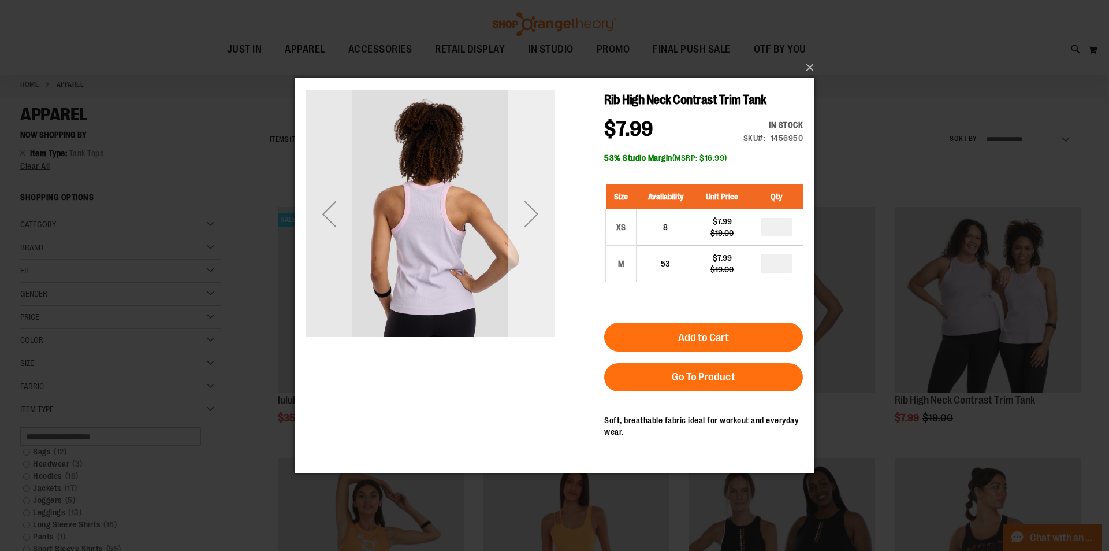
click at [532, 202] on div "Next" at bounding box center [531, 214] width 46 height 46
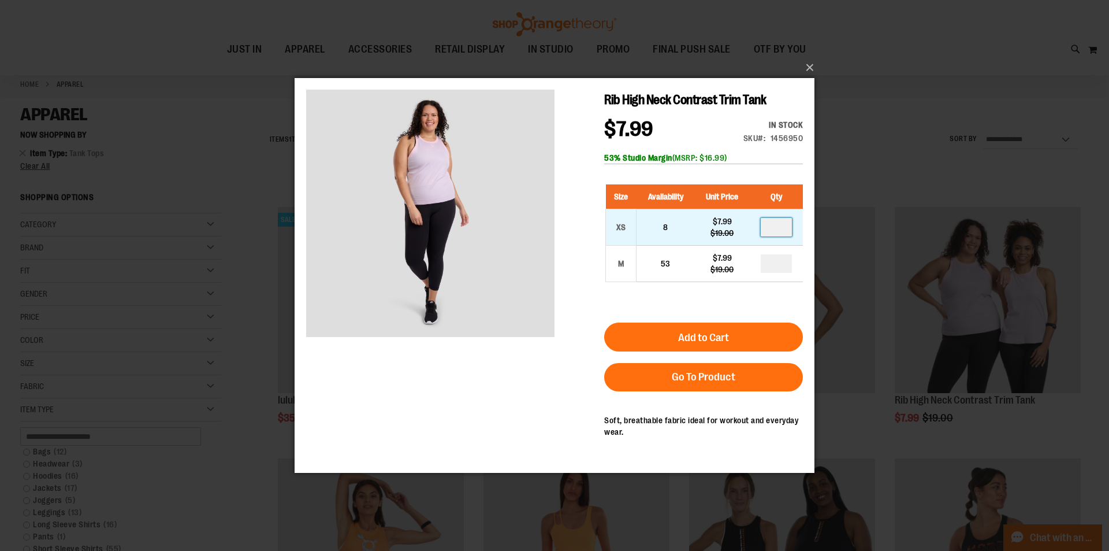
click at [780, 231] on input "number" at bounding box center [776, 227] width 31 height 18
type input "*"
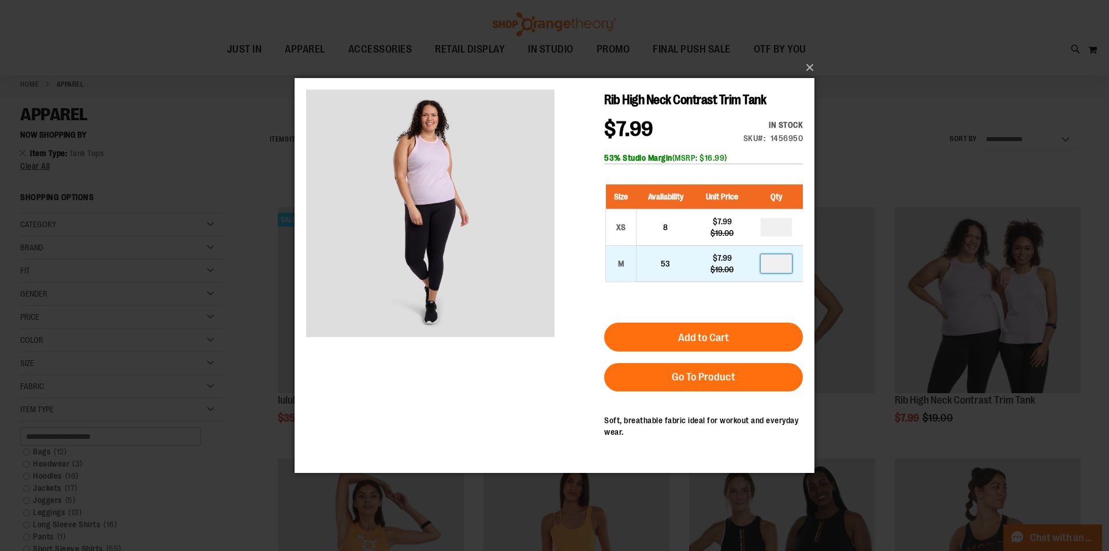
type input "*"
click at [781, 270] on input "number" at bounding box center [776, 263] width 31 height 18
type input "*"
click at [756, 307] on div "Size Availability Unit Price Qty XS 8 $7.99 $19.00 * M 53 $7.99 *" at bounding box center [703, 242] width 199 height 138
click at [746, 340] on button "Add to Cart" at bounding box center [703, 336] width 199 height 29
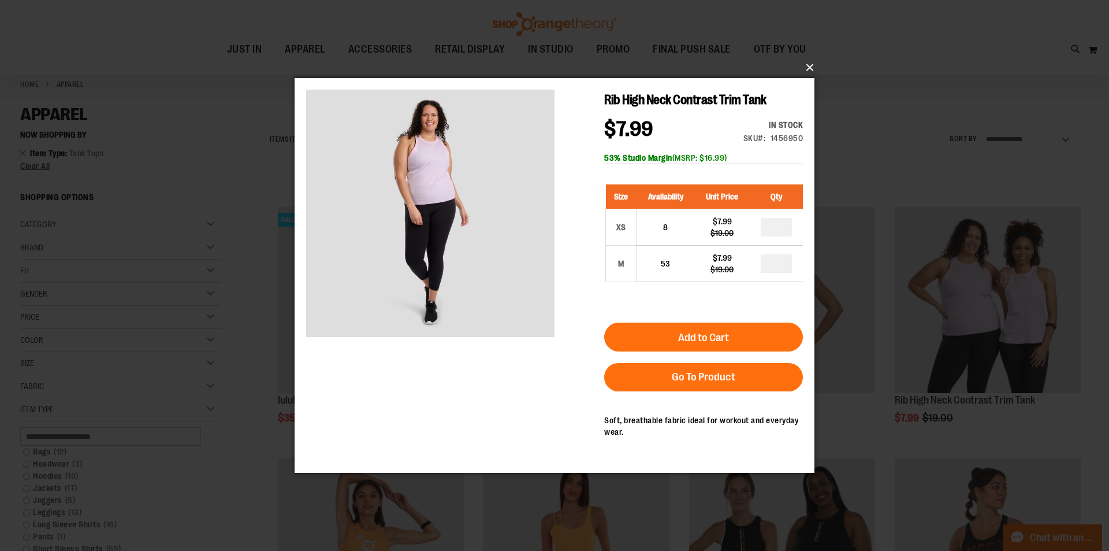
click at [810, 67] on button "×" at bounding box center [558, 67] width 520 height 25
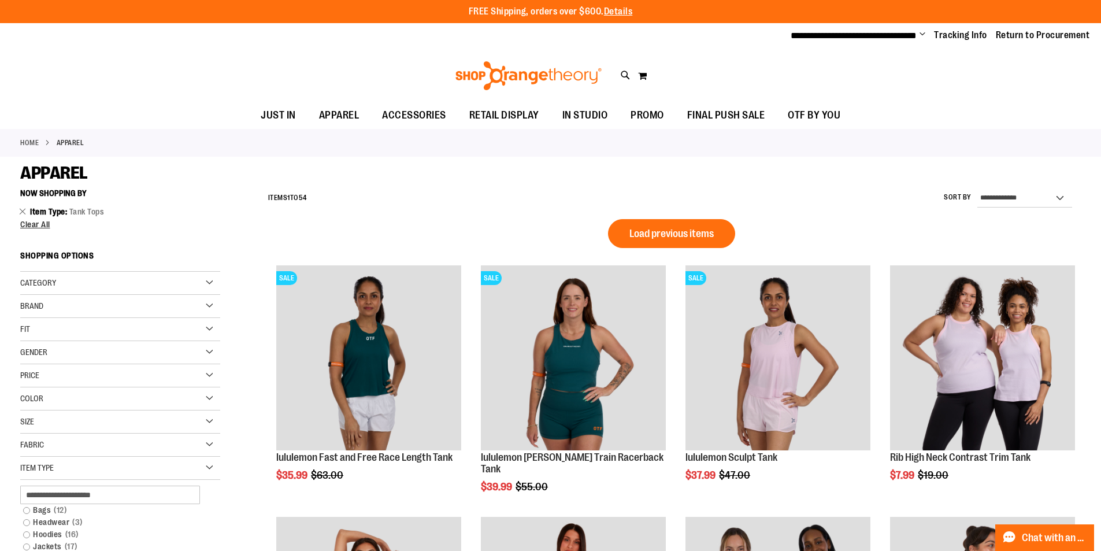
scroll to position [386, 0]
